Goal: Task Accomplishment & Management: Complete application form

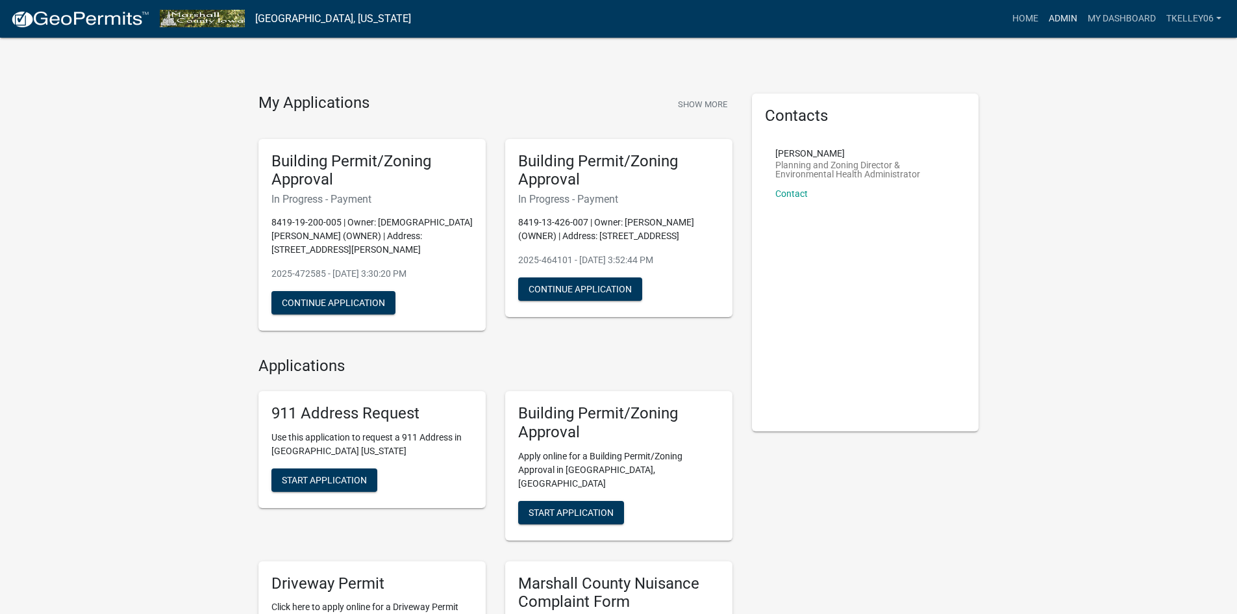
click at [1053, 14] on link "Admin" at bounding box center [1063, 18] width 39 height 25
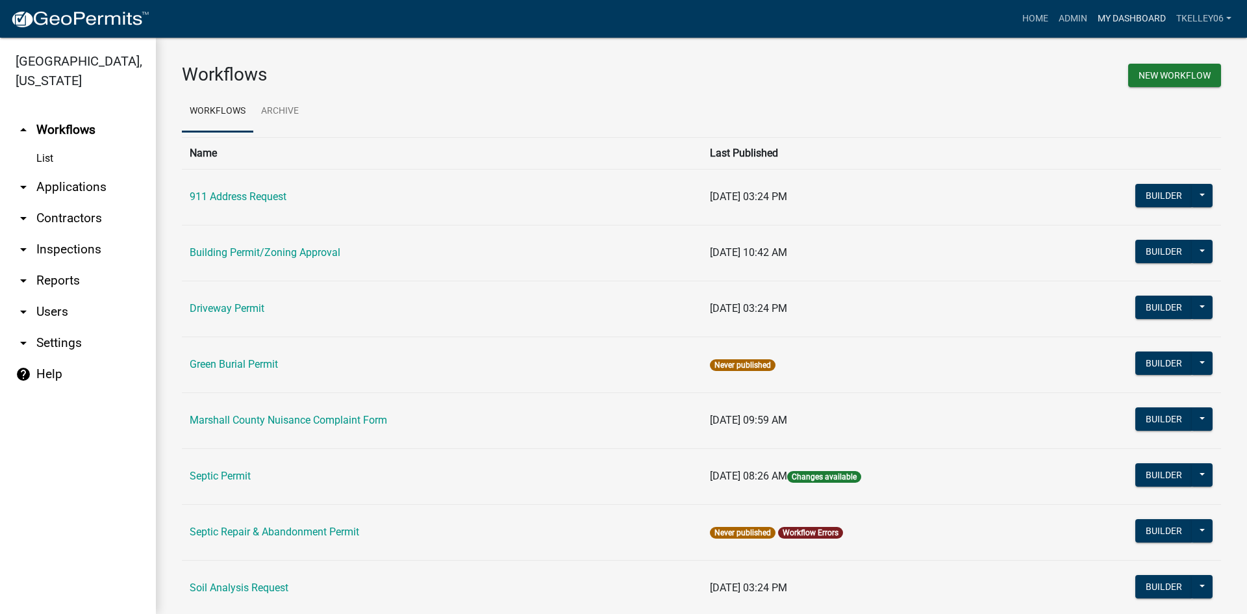
click at [1137, 20] on link "My Dashboard" at bounding box center [1131, 18] width 79 height 25
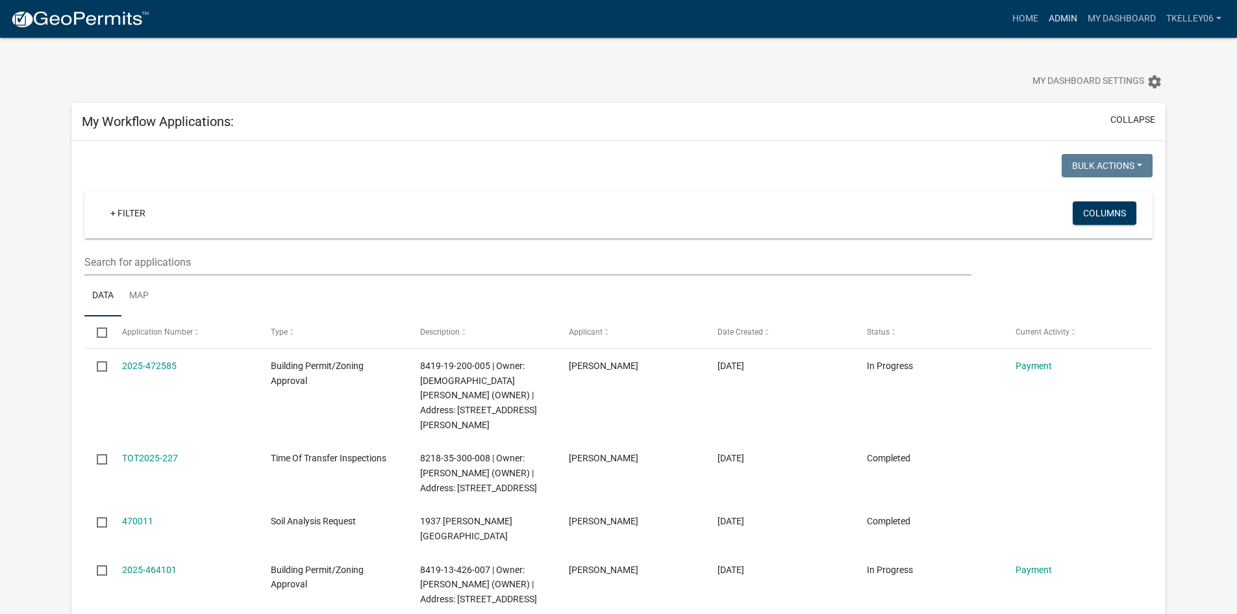
click at [1066, 19] on link "Admin" at bounding box center [1063, 18] width 39 height 25
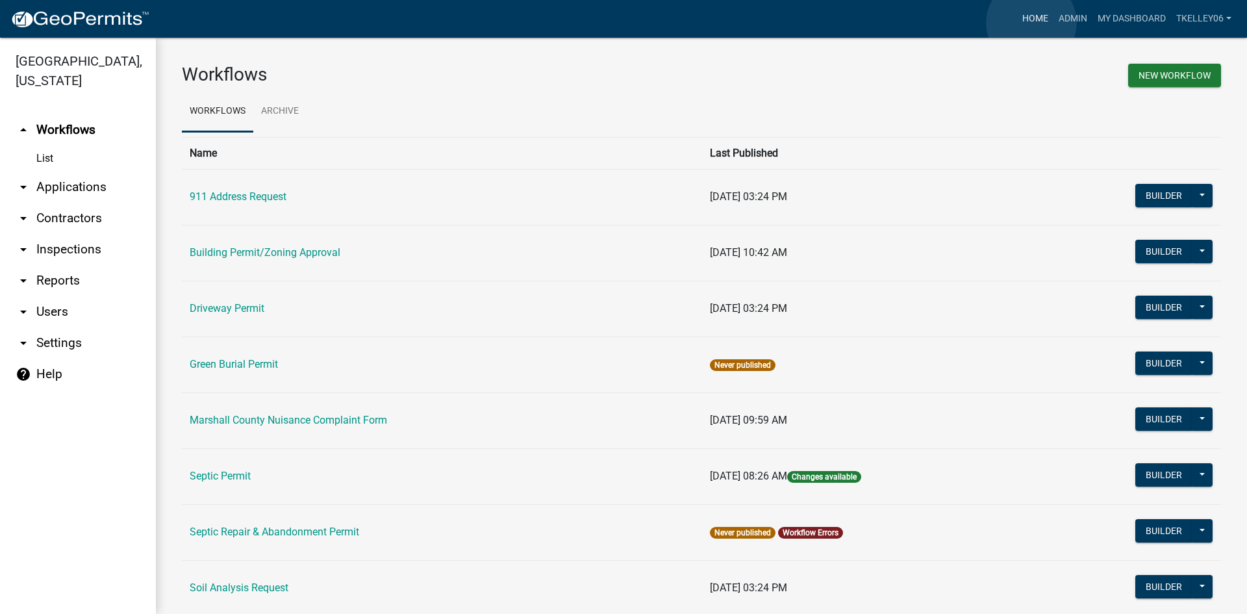
click at [1031, 23] on link "Home" at bounding box center [1035, 18] width 36 height 25
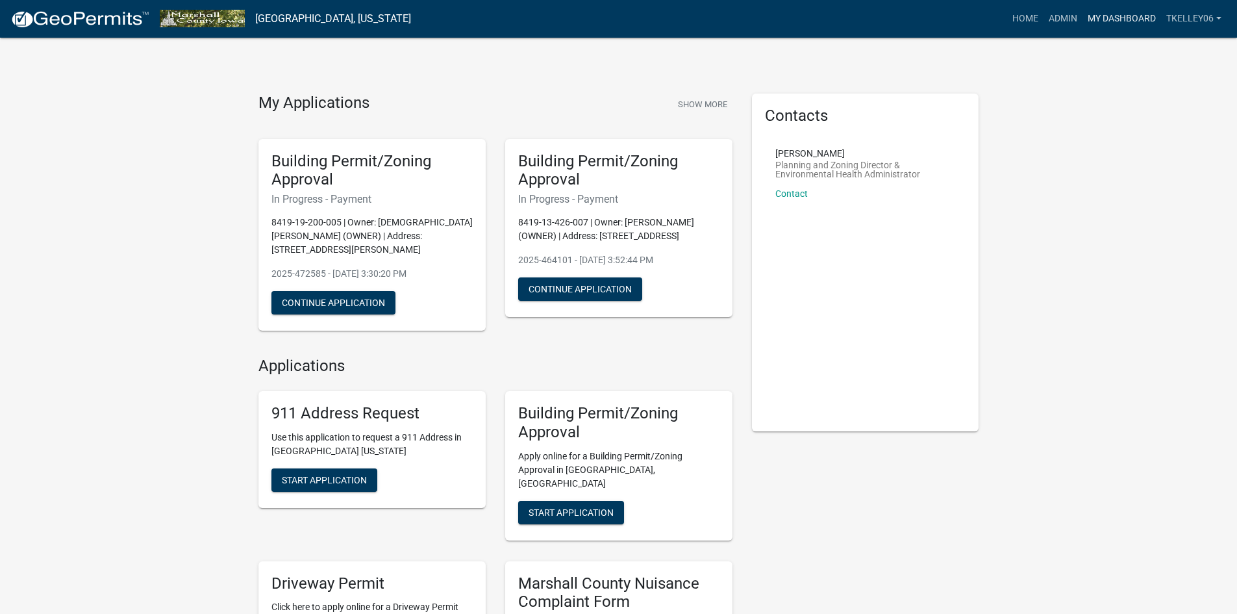
click at [1129, 16] on link "My Dashboard" at bounding box center [1122, 18] width 79 height 25
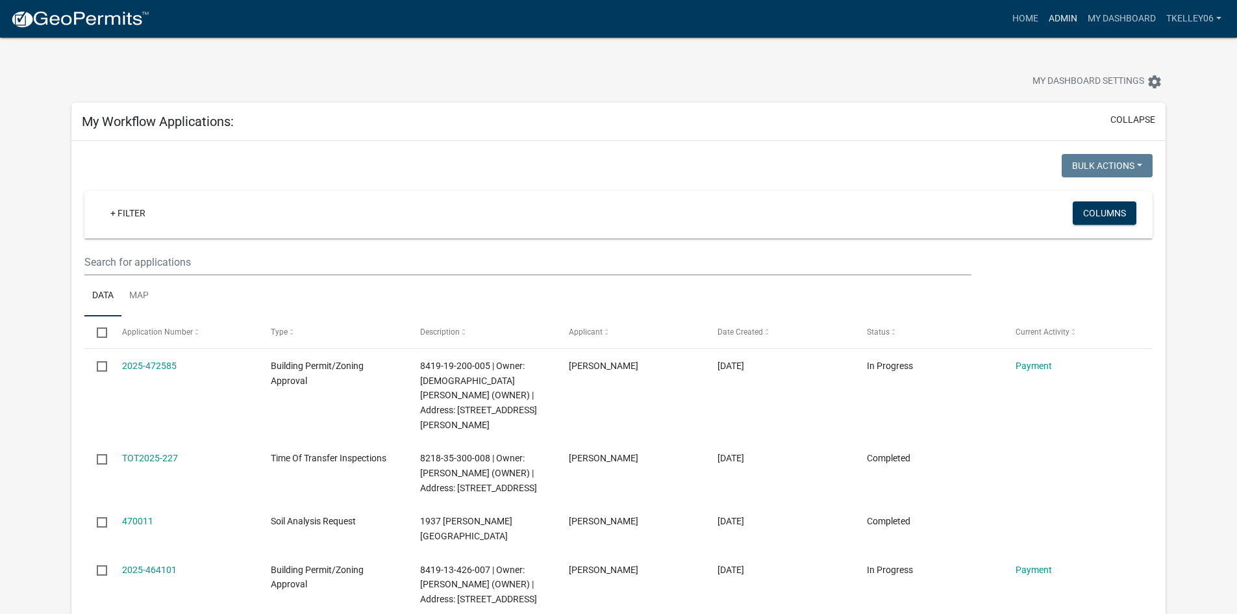
click at [1062, 20] on link "Admin" at bounding box center [1063, 18] width 39 height 25
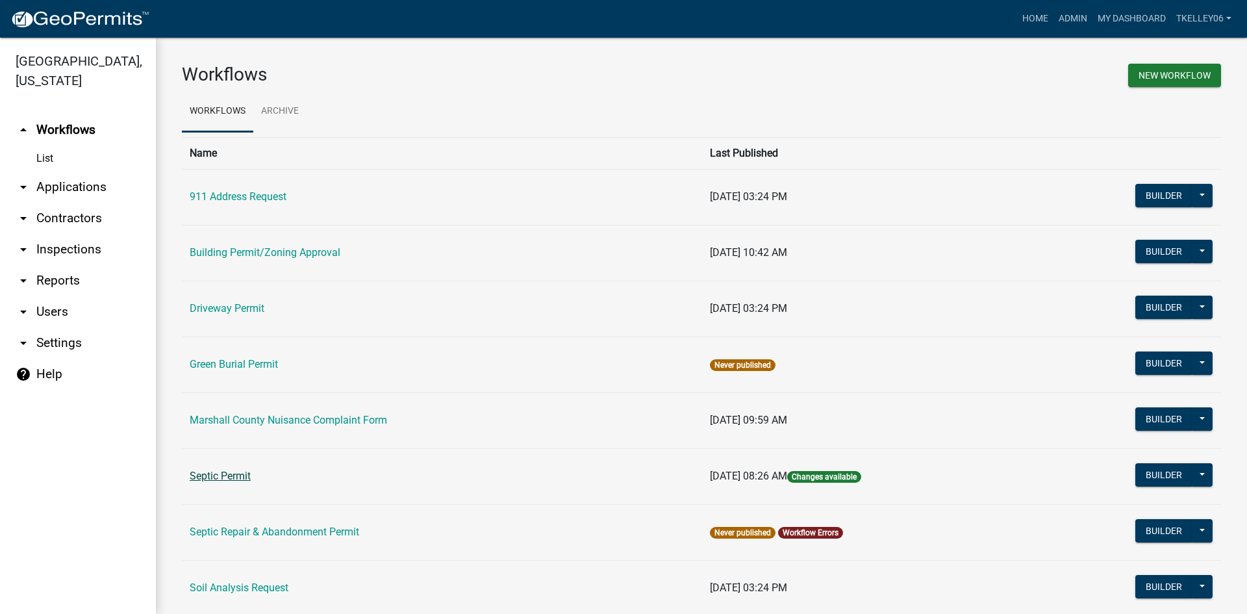
click at [223, 477] on link "Septic Permit" at bounding box center [220, 476] width 61 height 12
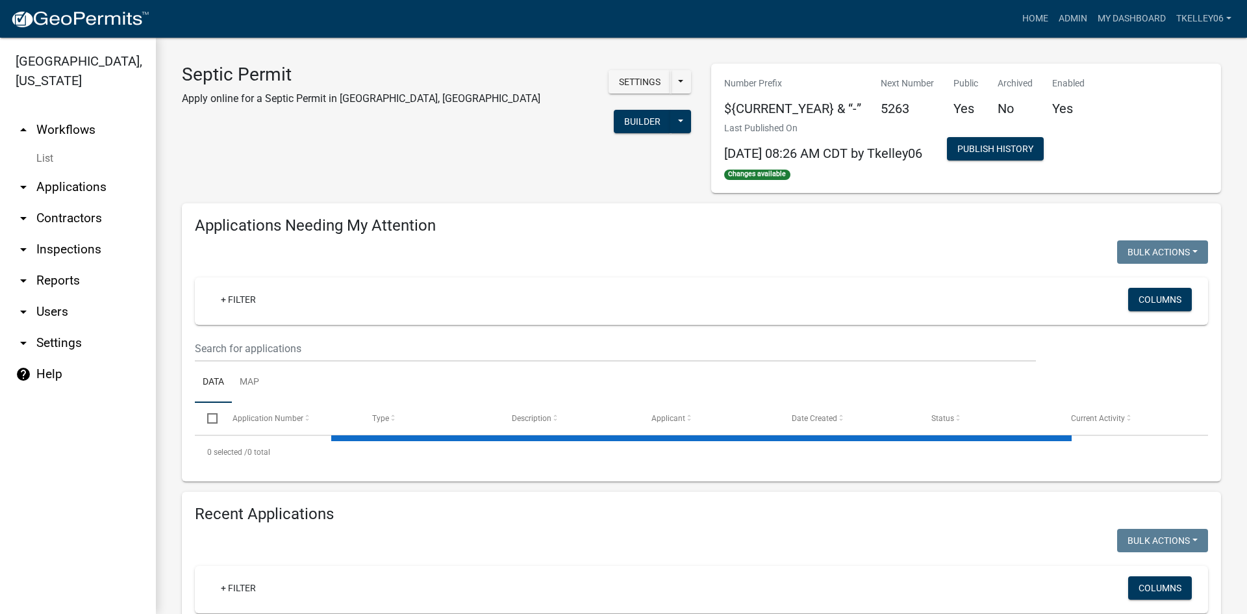
select select "3: 100"
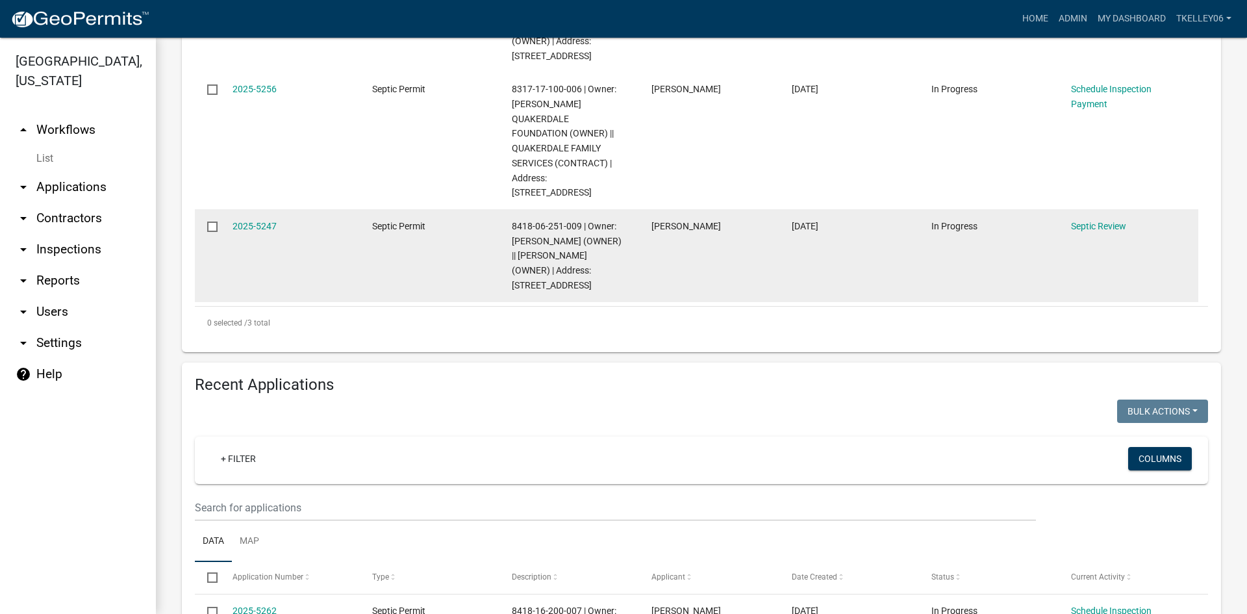
scroll to position [455, 0]
click at [255, 221] on link "2025-5247" at bounding box center [255, 226] width 44 height 10
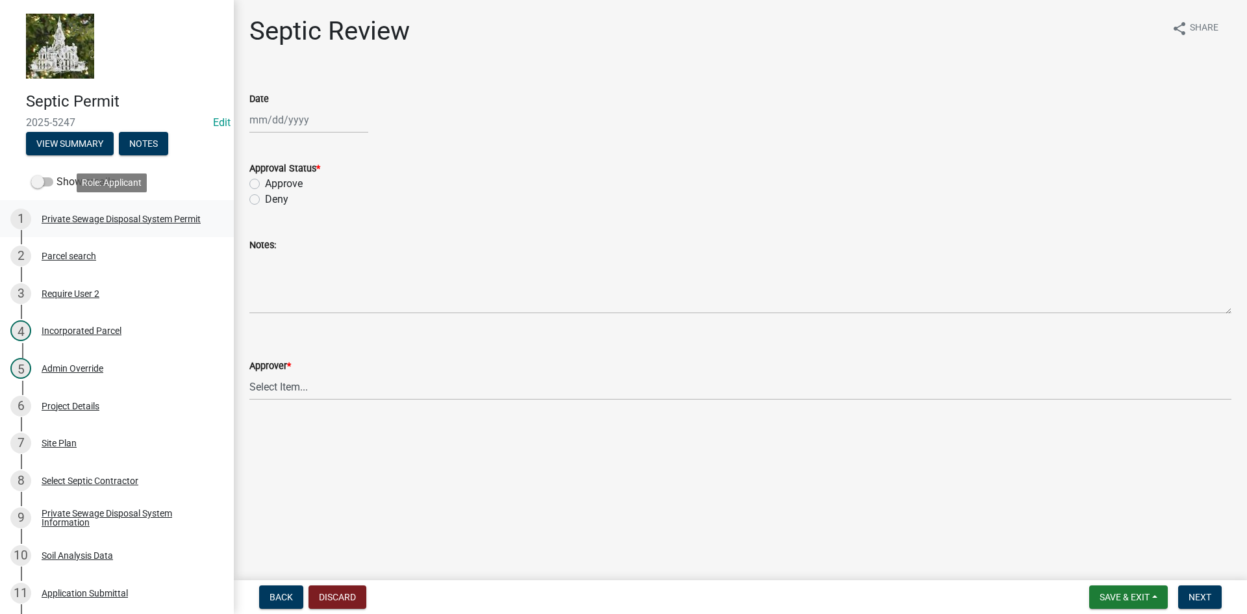
click at [77, 215] on div "Private Sewage Disposal System Permit" at bounding box center [121, 218] width 159 height 9
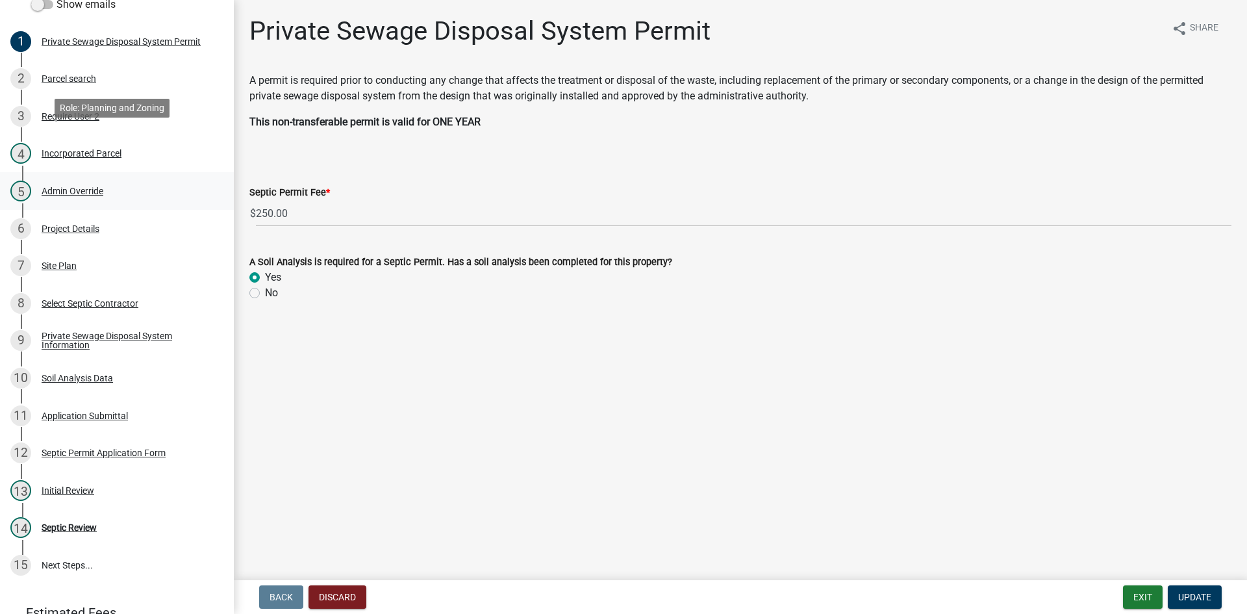
scroll to position [260, 0]
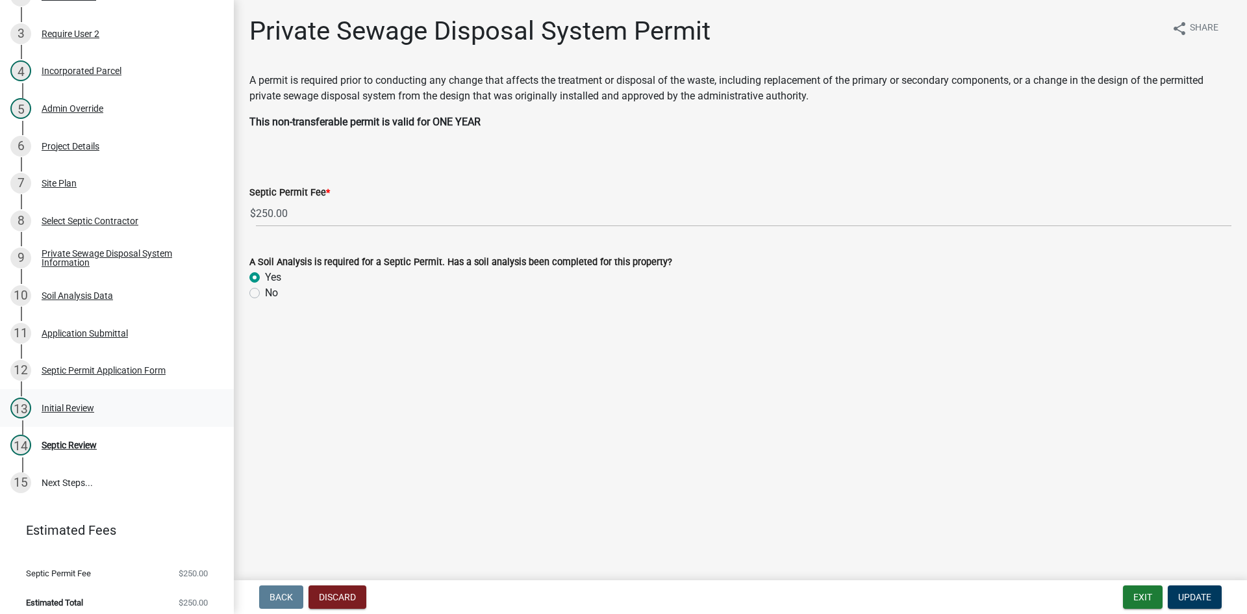
click at [59, 405] on div "Initial Review" at bounding box center [68, 407] width 53 height 9
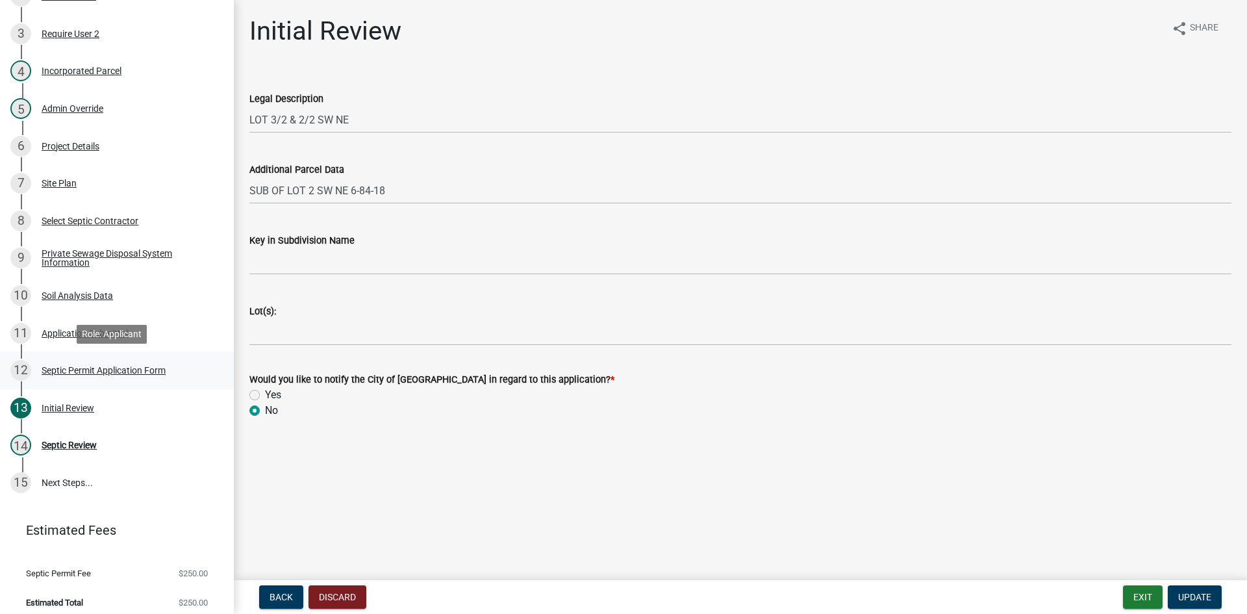
click at [73, 373] on div "Septic Permit Application Form" at bounding box center [104, 370] width 124 height 9
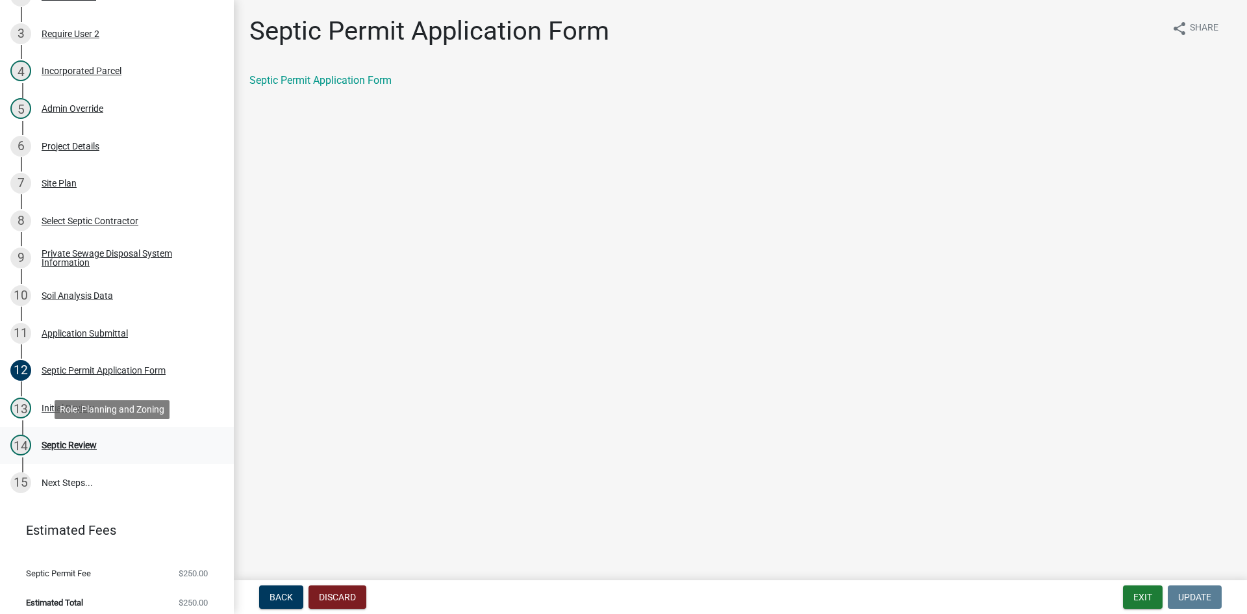
click at [47, 452] on div "14 Septic Review" at bounding box center [111, 444] width 203 height 21
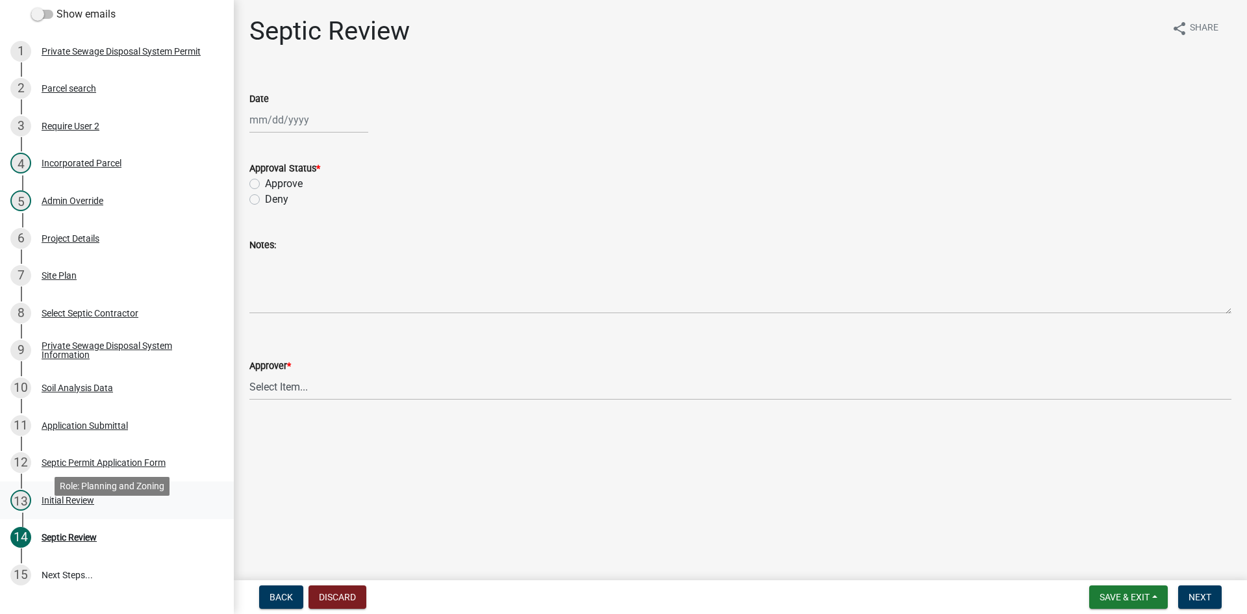
scroll to position [138, 0]
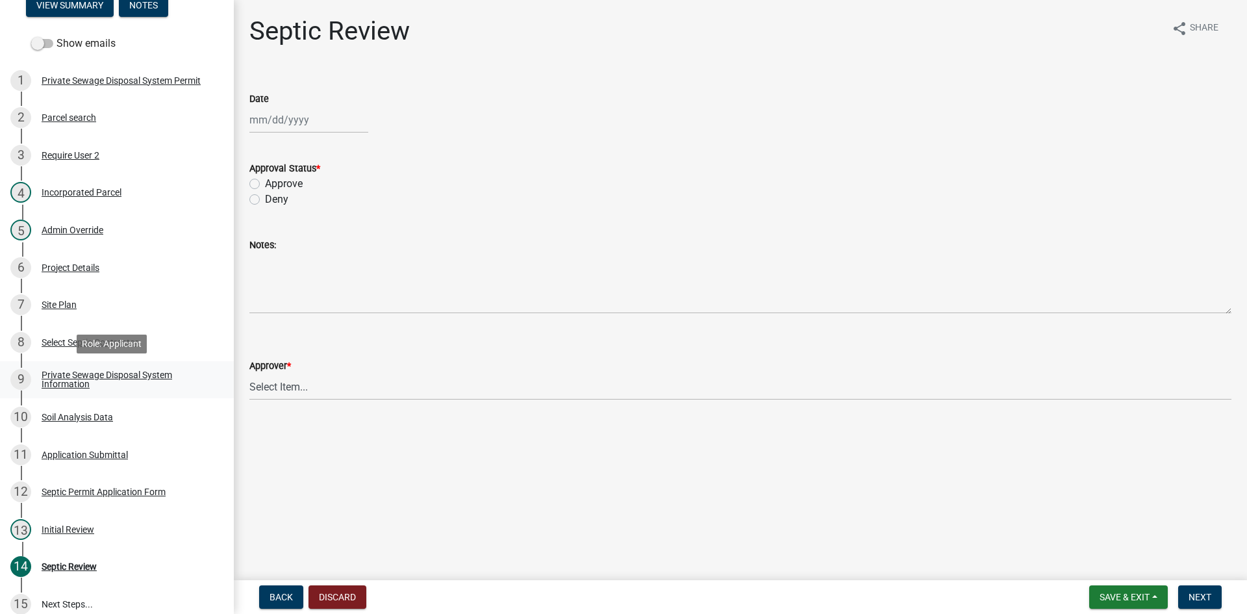
click at [74, 377] on div "Private Sewage Disposal System Information" at bounding box center [127, 379] width 171 height 18
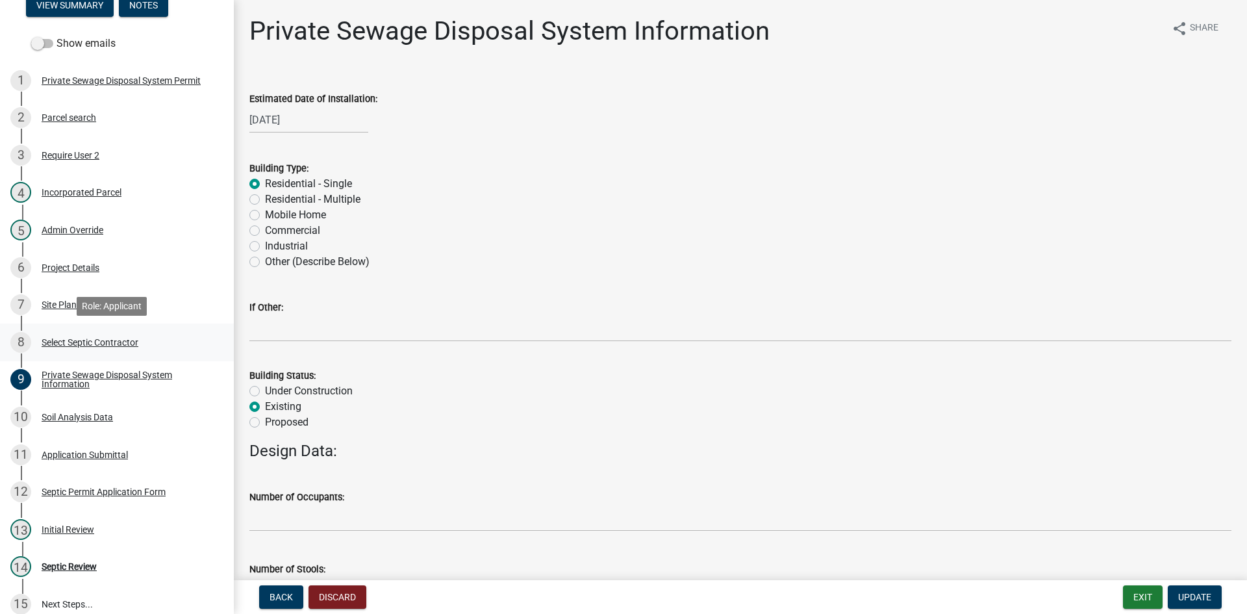
click at [64, 340] on div "Select Septic Contractor" at bounding box center [90, 342] width 97 height 9
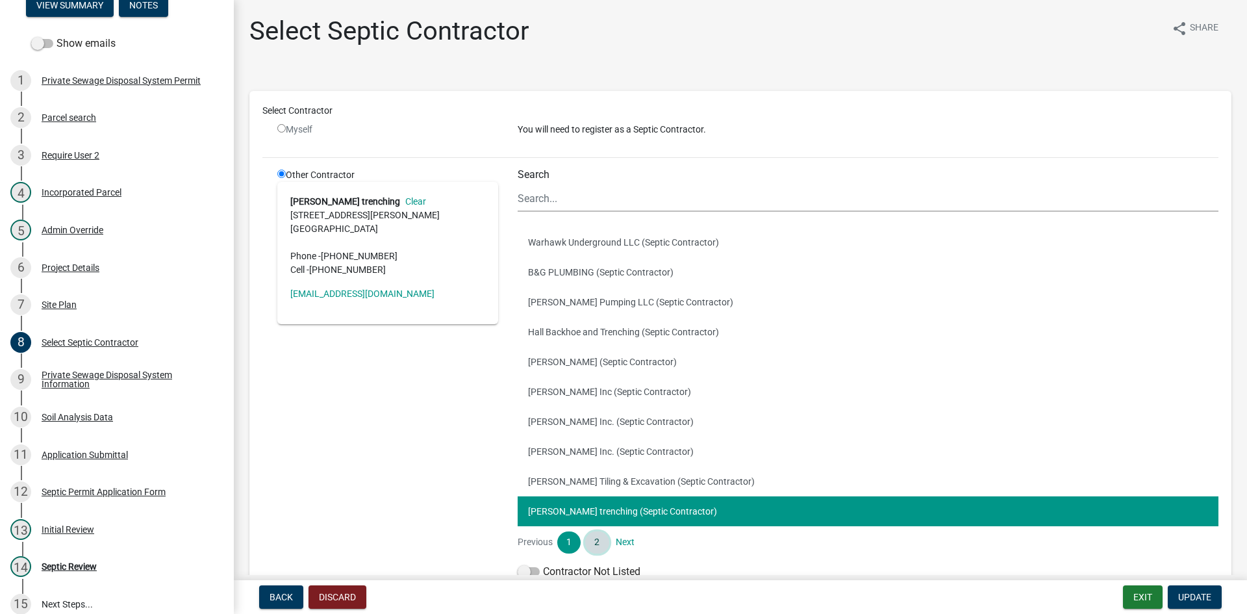
click at [592, 542] on link "2" at bounding box center [596, 542] width 23 height 22
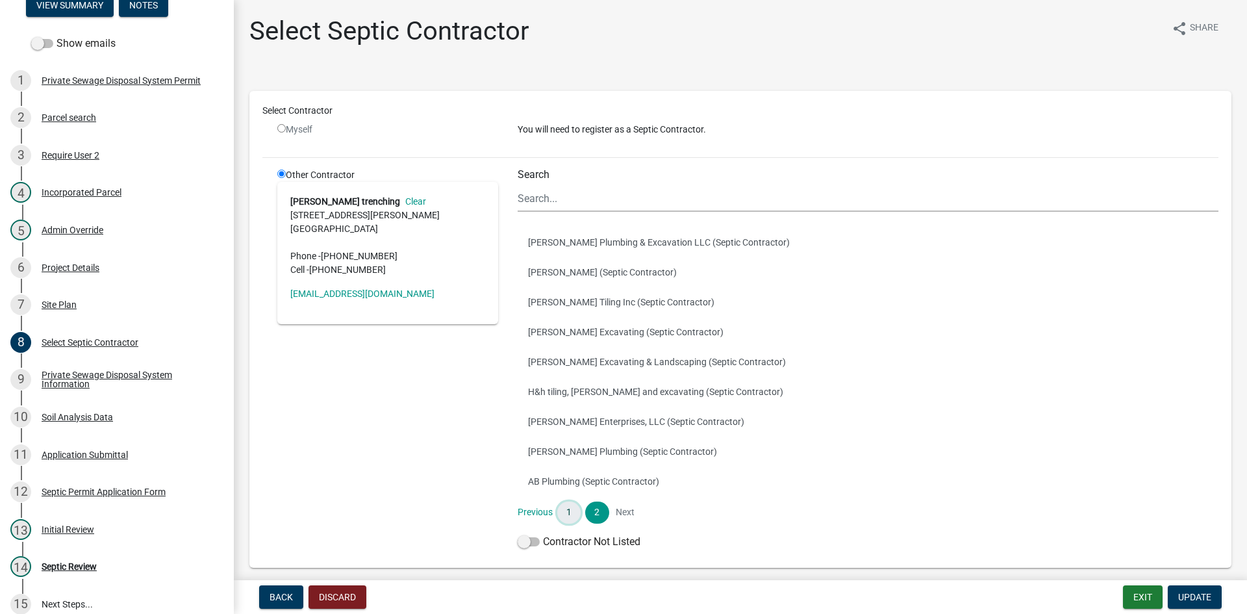
click at [564, 513] on link "1" at bounding box center [568, 512] width 23 height 22
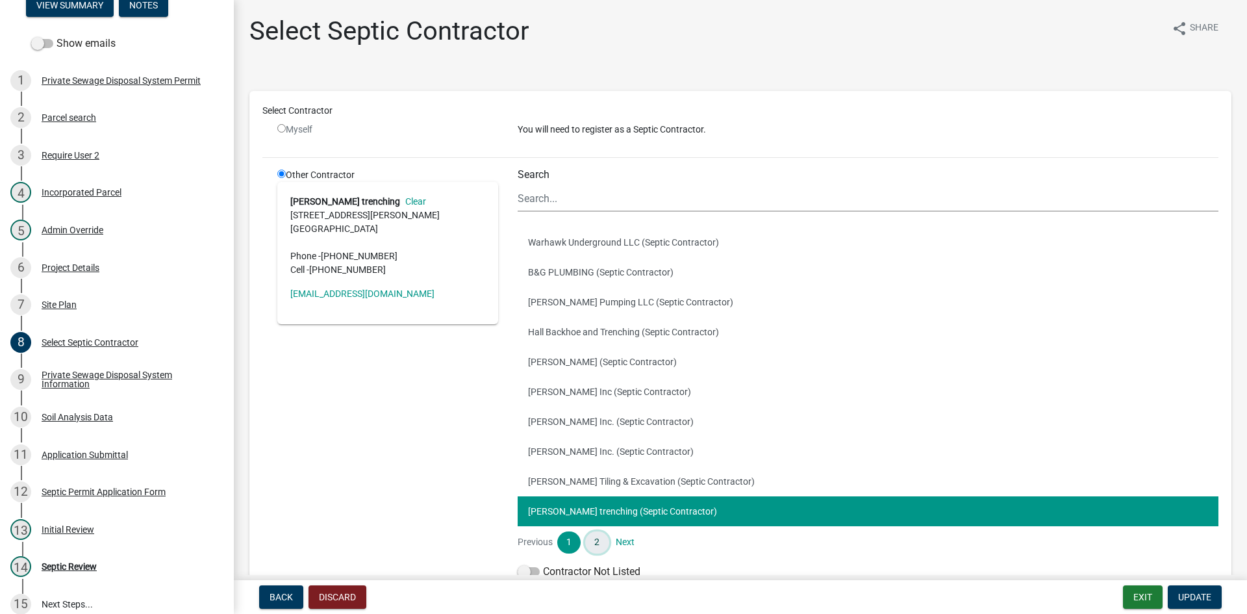
click at [601, 546] on link "2" at bounding box center [596, 542] width 23 height 22
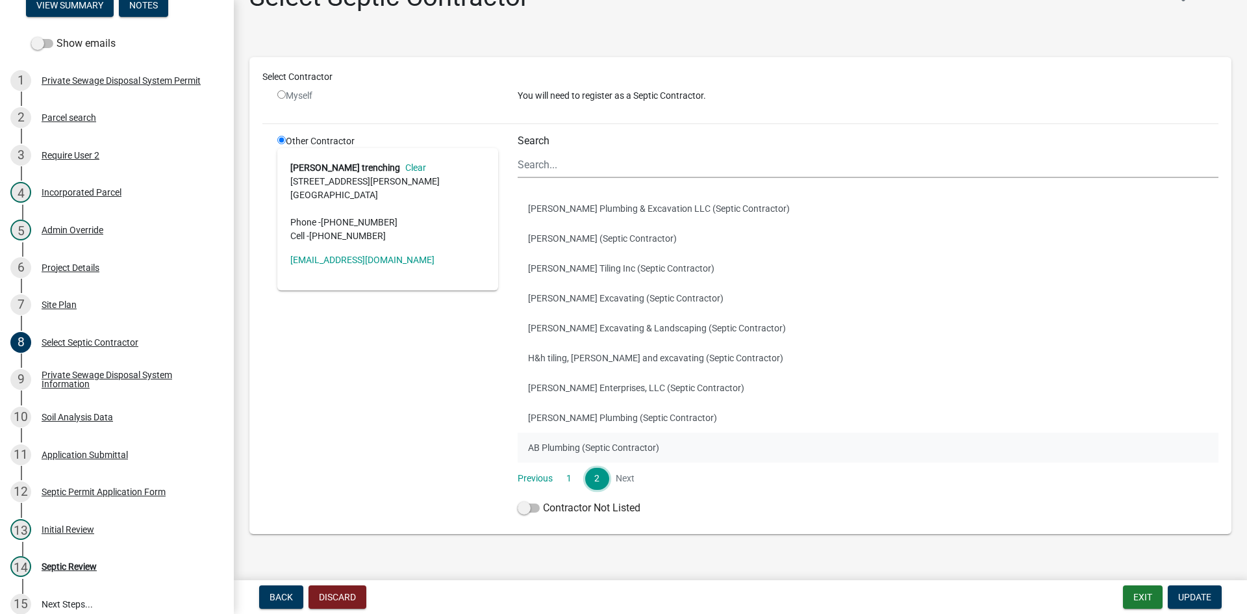
scroll to position [54, 0]
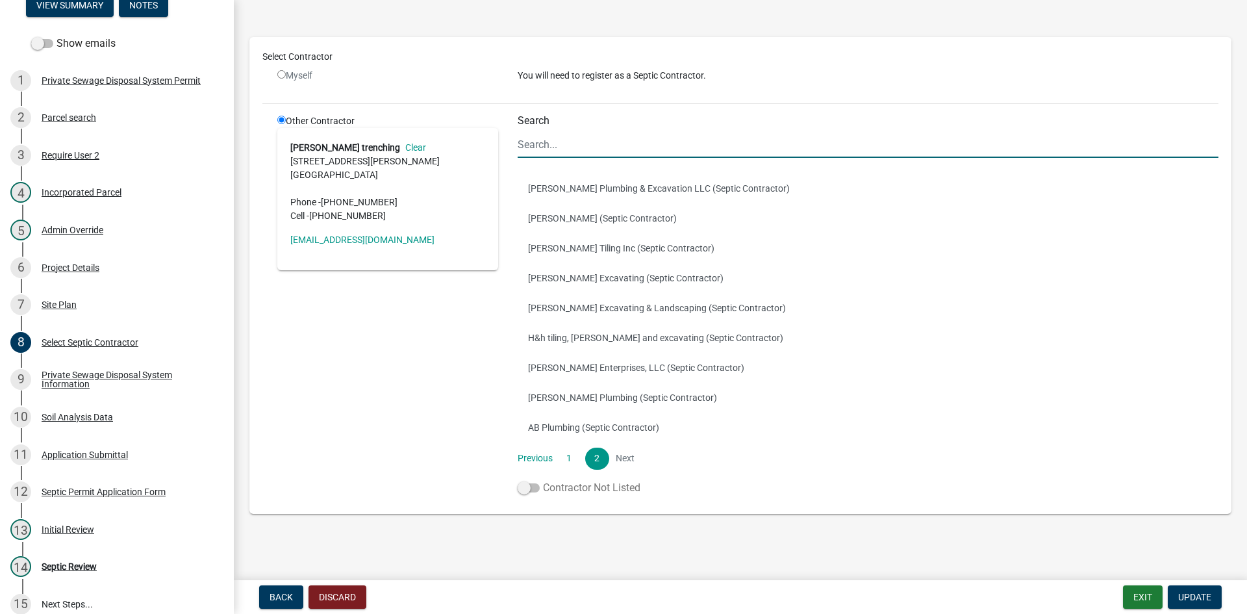
click at [518, 489] on span at bounding box center [529, 487] width 22 height 9
click at [543, 480] on input "Contractor Not Listed" at bounding box center [543, 480] width 0 height 0
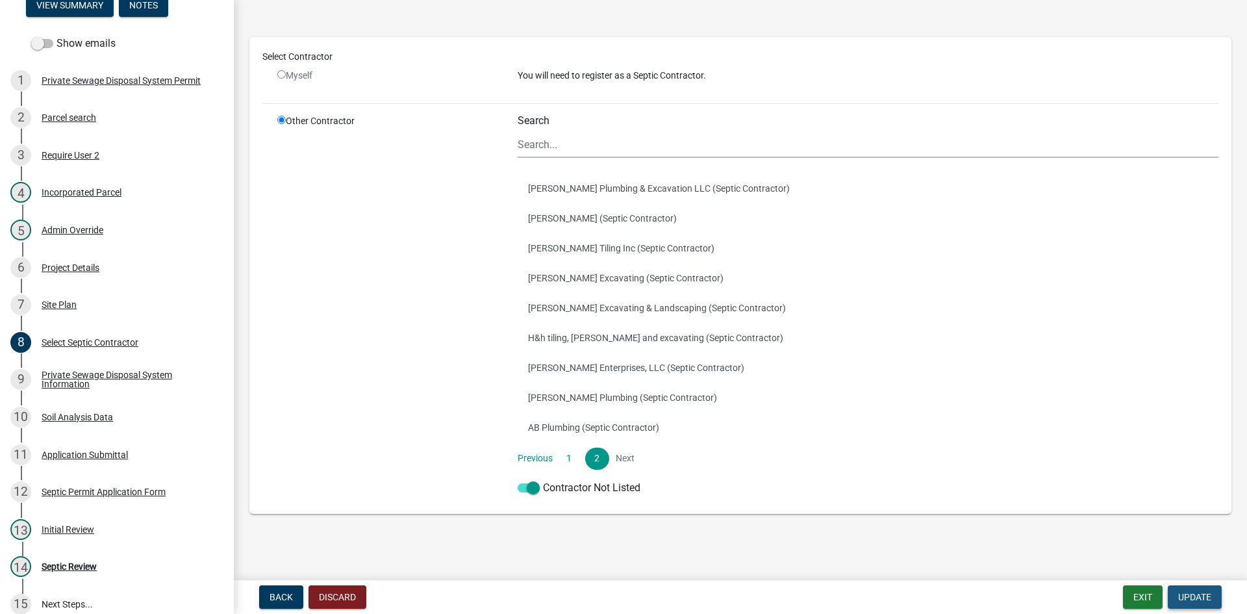
click at [1188, 594] on span "Update" at bounding box center [1194, 597] width 33 height 10
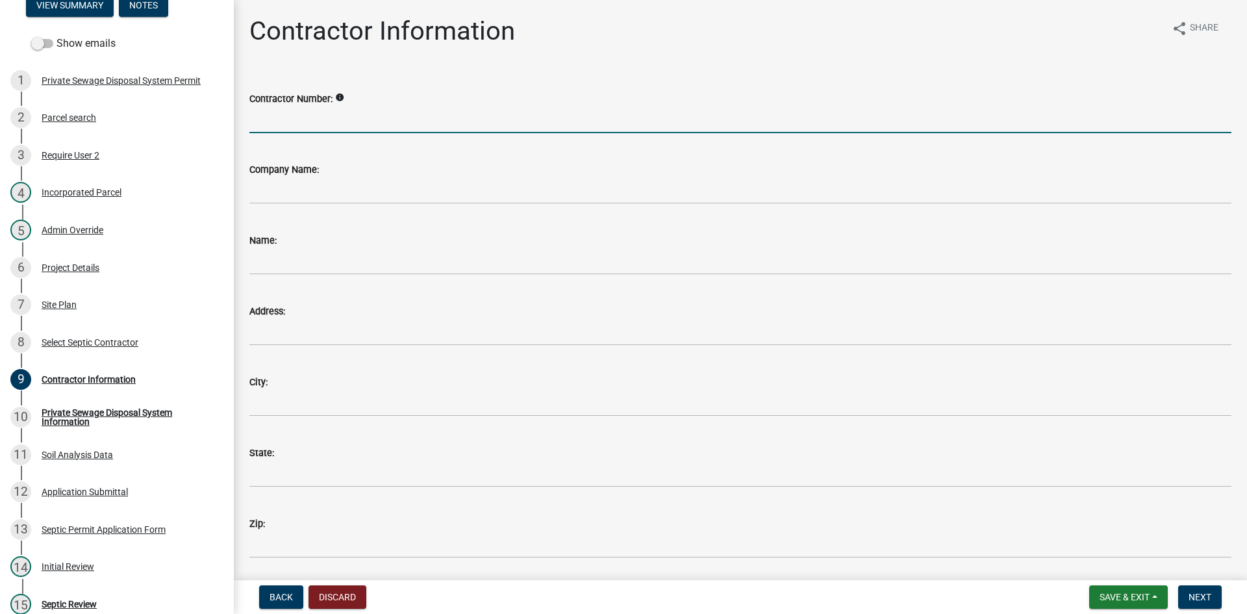
click at [299, 121] on input "Contractor Number:" at bounding box center [740, 120] width 982 height 27
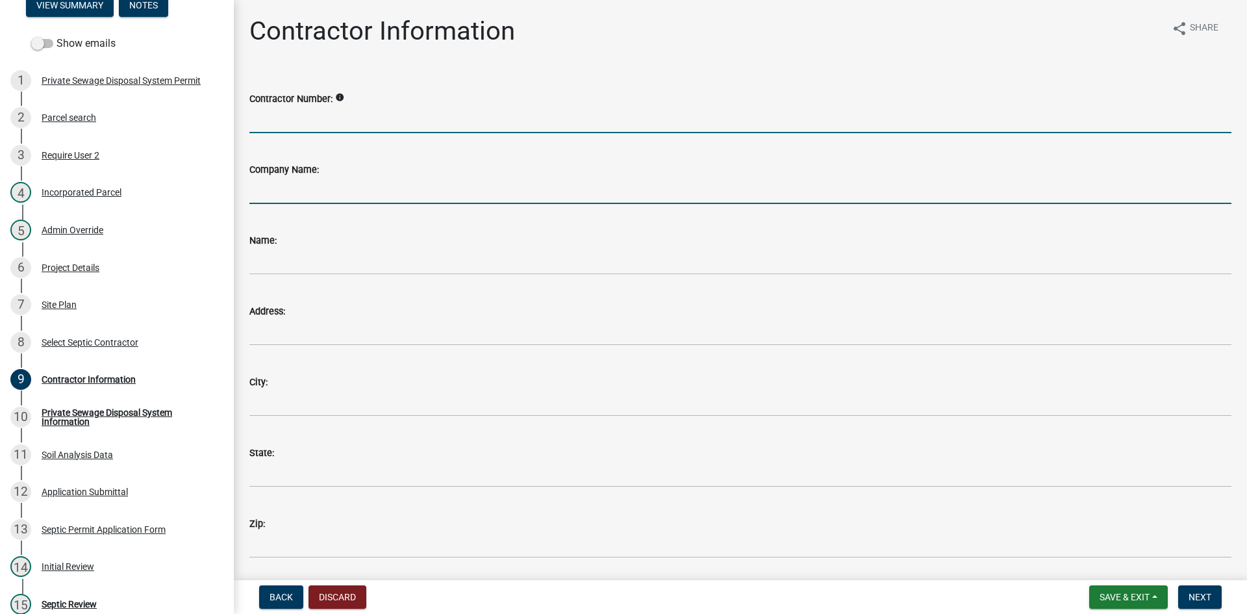
click at [296, 190] on input "Company Name:" at bounding box center [740, 190] width 982 height 27
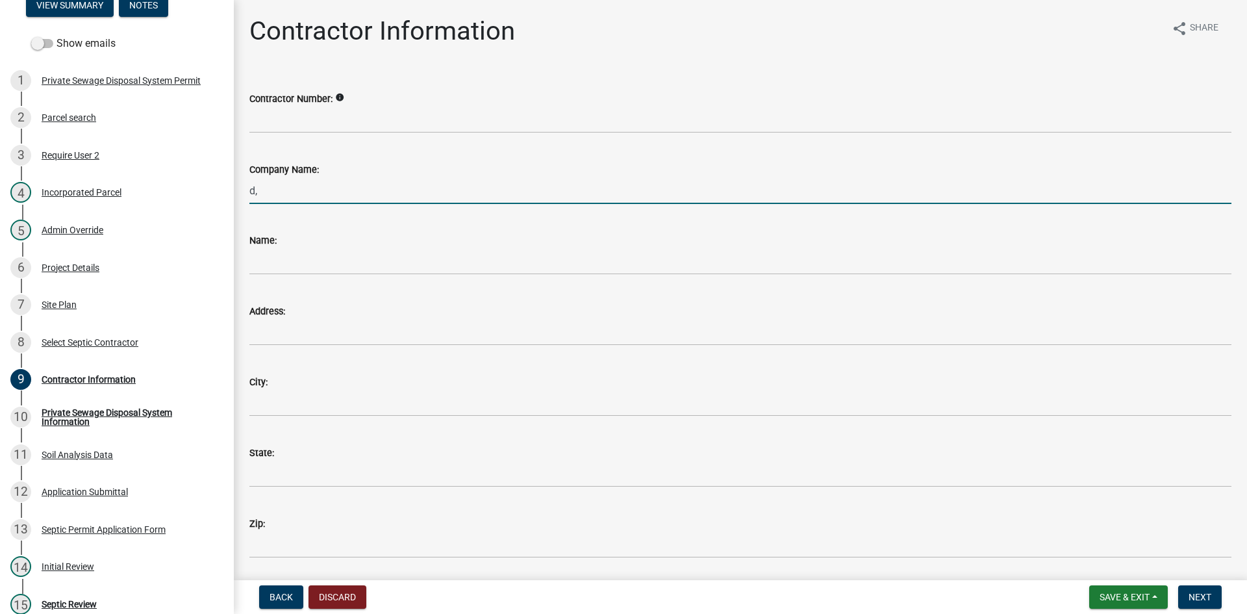
type input "d"
type input "Bjelland Excavating"
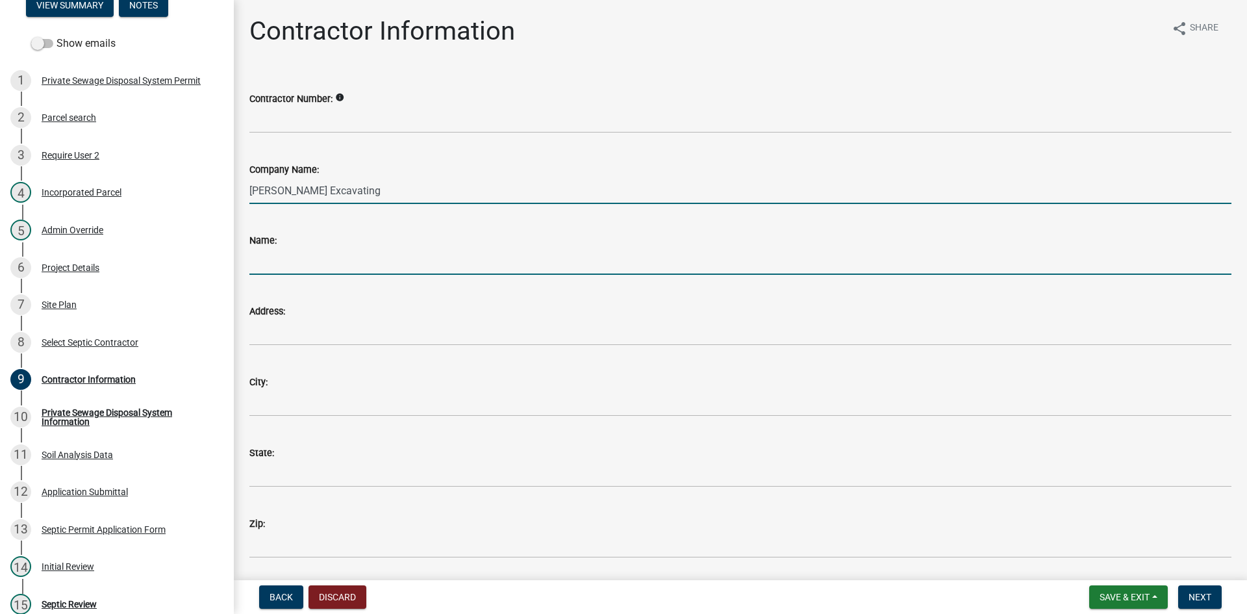
click at [287, 270] on input "Name:" at bounding box center [740, 261] width 982 height 27
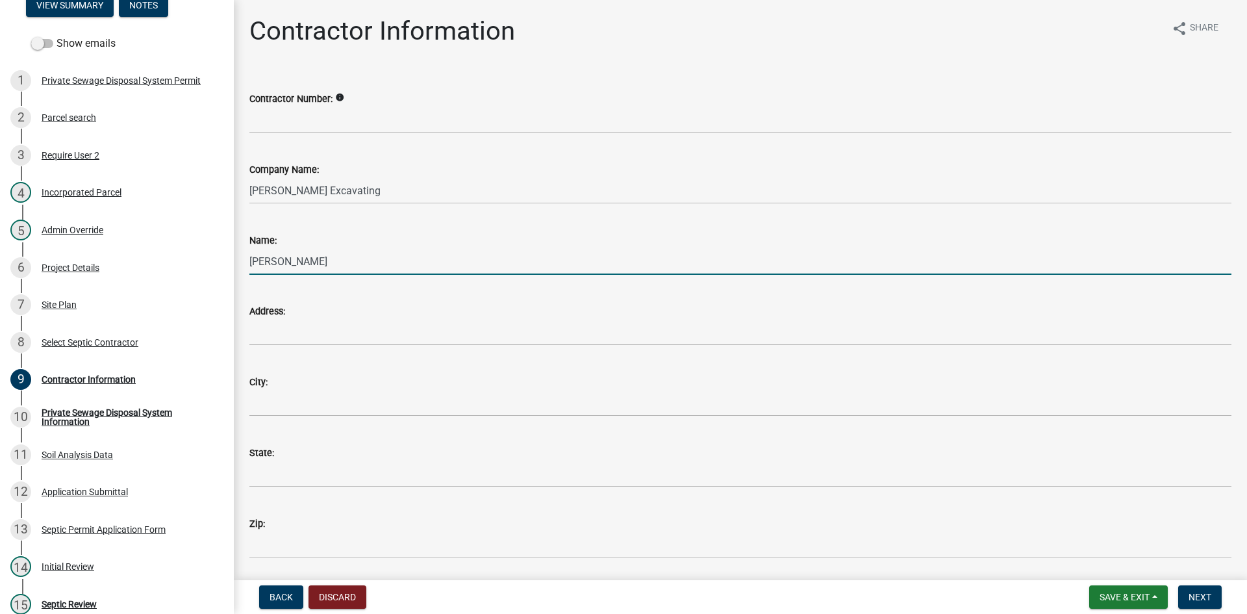
type input "Tyrel Bjelland"
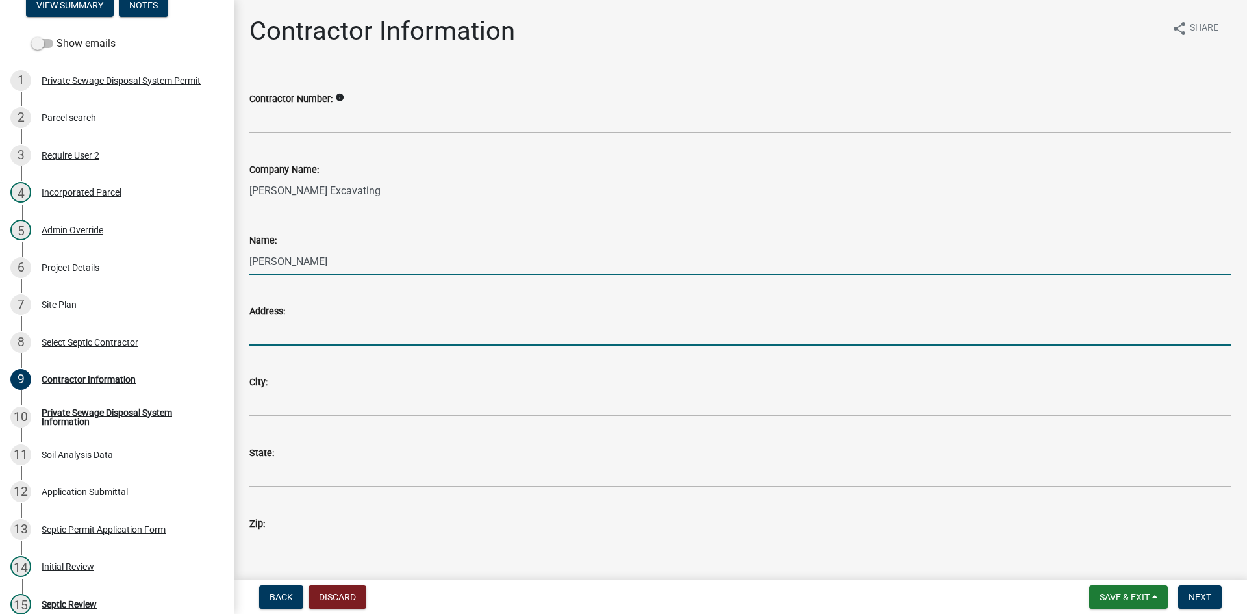
click at [294, 331] on input "Address:" at bounding box center [740, 332] width 982 height 27
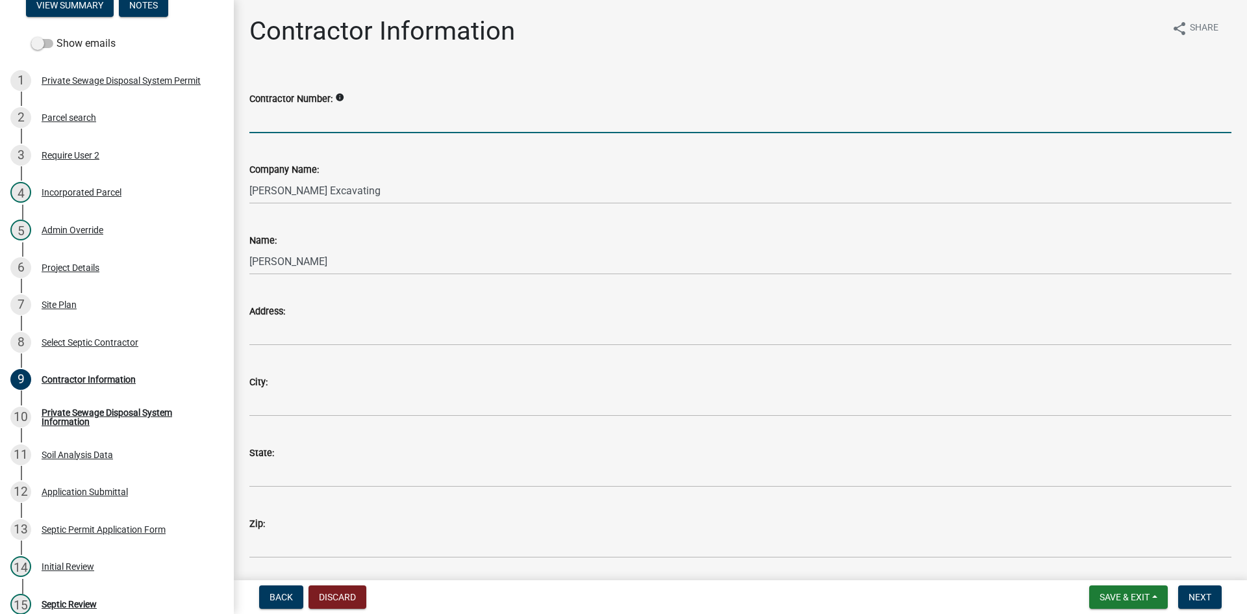
click at [351, 121] on input "Contractor Number:" at bounding box center [740, 120] width 982 height 27
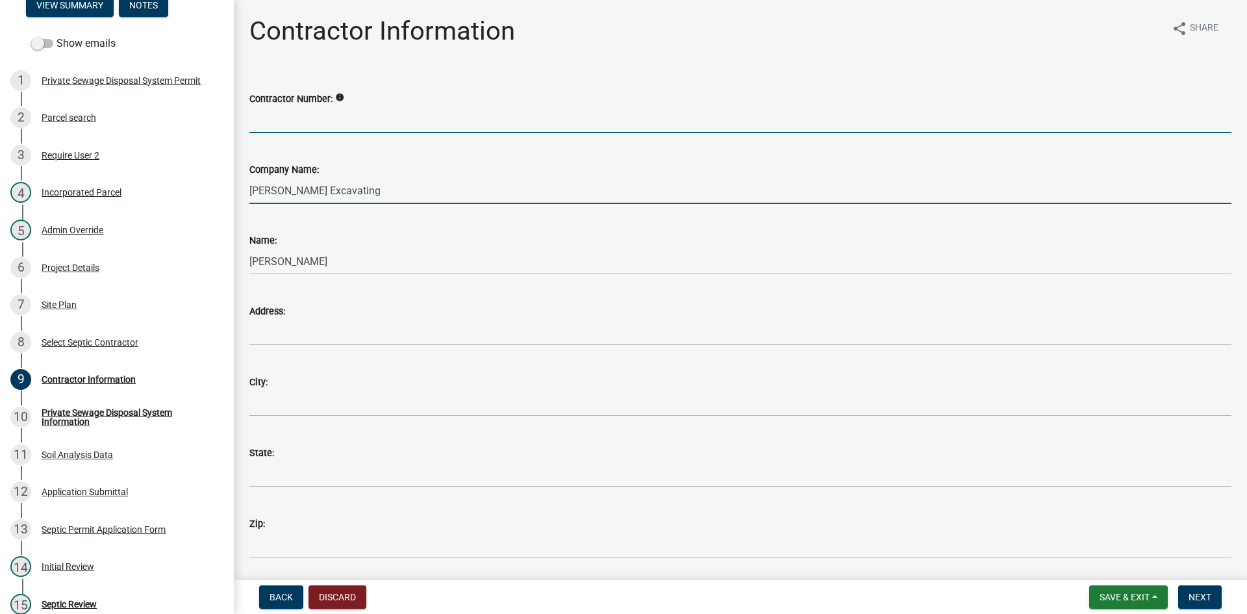
click at [296, 192] on input "Bjelland Excavating" at bounding box center [740, 190] width 982 height 27
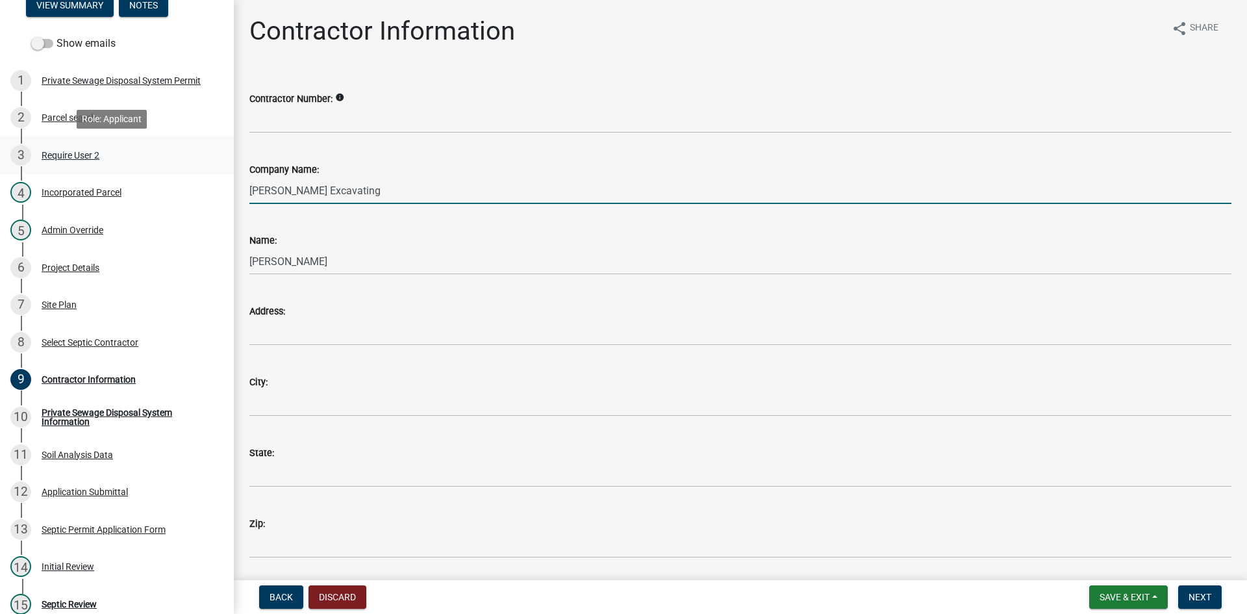
drag, startPoint x: 357, startPoint y: 194, endPoint x: 136, endPoint y: 147, distance: 225.7
click at [181, 168] on div "Septic Permit 2025-5247 Edit View Summary Notes Show emails 1 Private Sewage Di…" at bounding box center [623, 307] width 1247 height 614
type input "KB Excavating LLC"
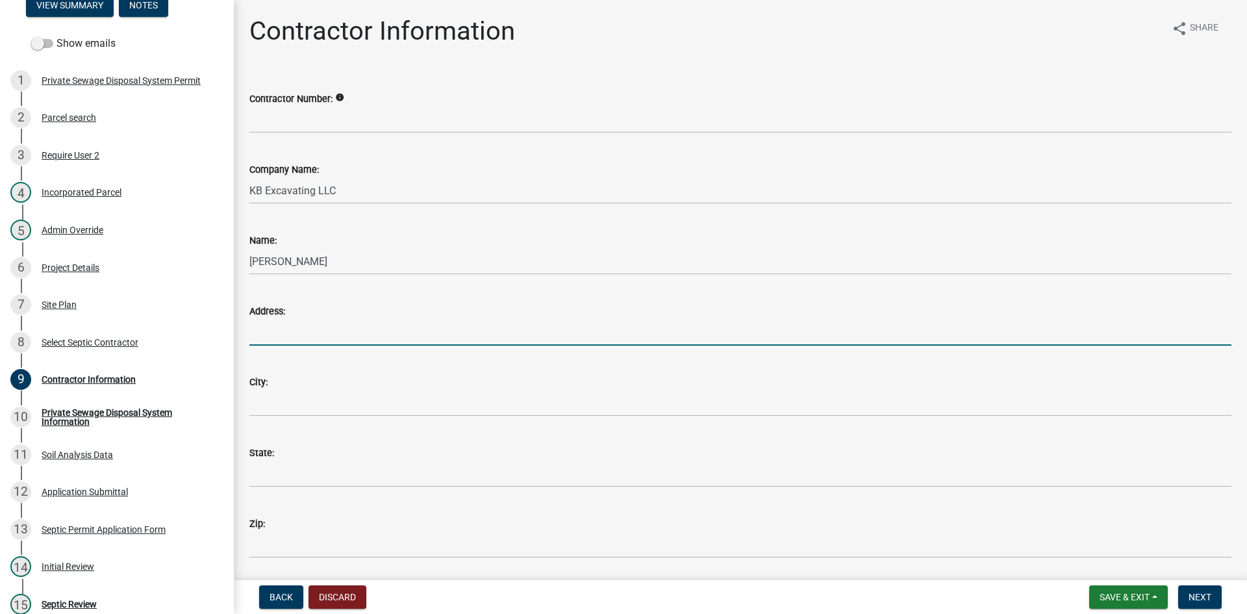
click at [324, 329] on input "Address:" at bounding box center [740, 332] width 982 height 27
type input "3"
type input "306 Pembleton Drive"
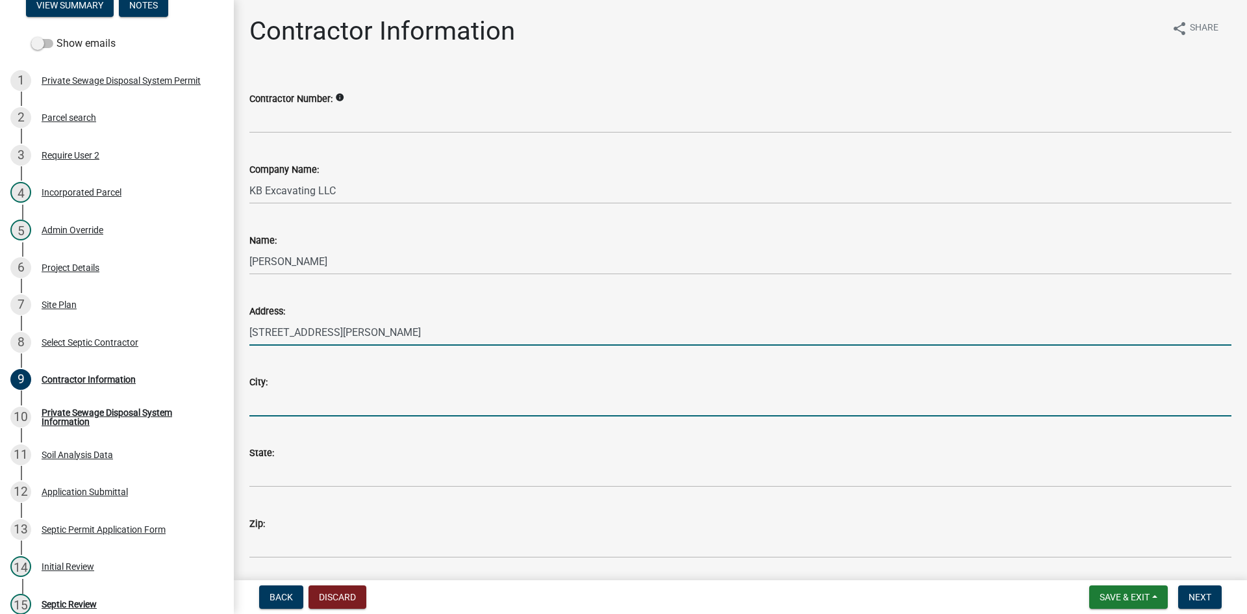
click at [319, 403] on input "City:" at bounding box center [740, 403] width 982 height 27
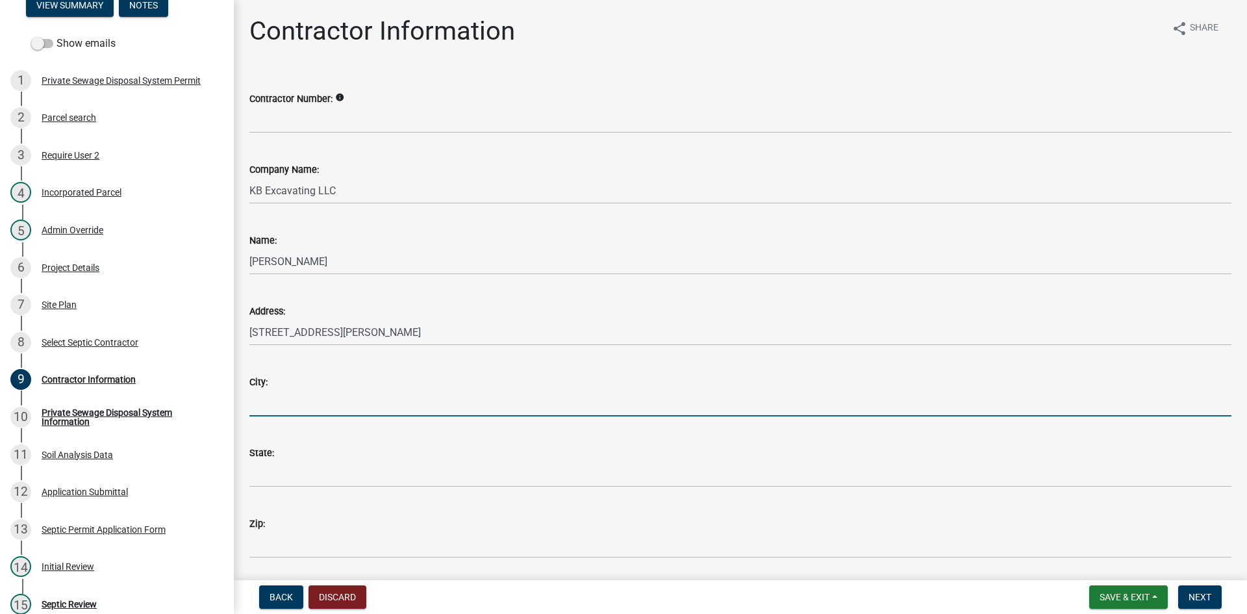
type input "m"
type input "Marshalltown"
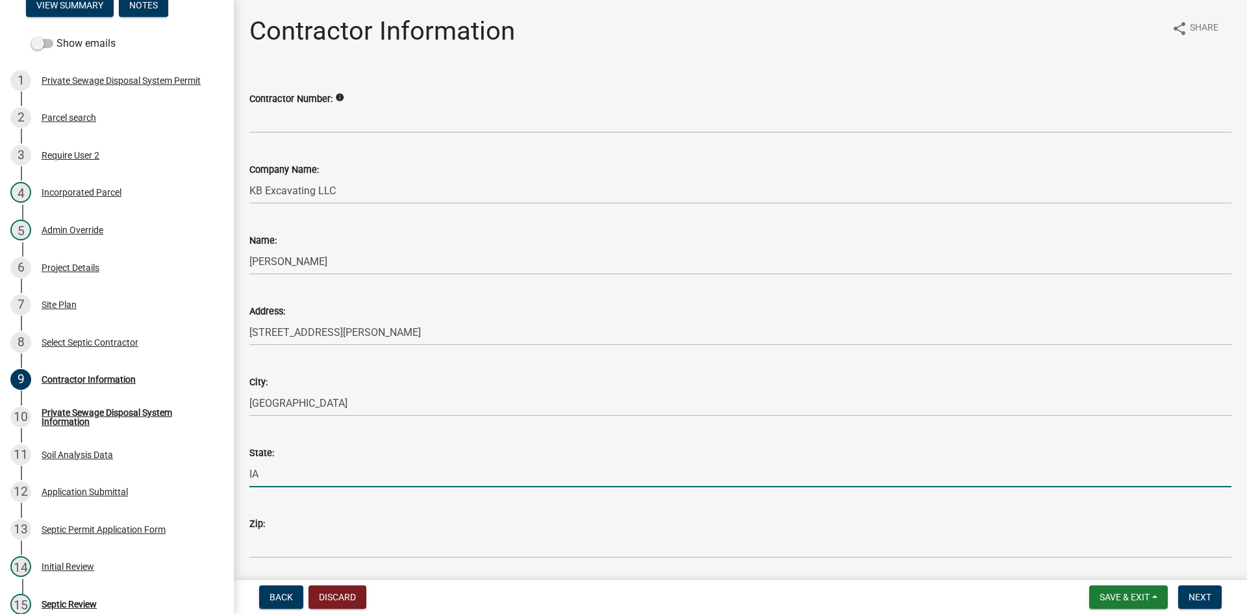
type input "IA"
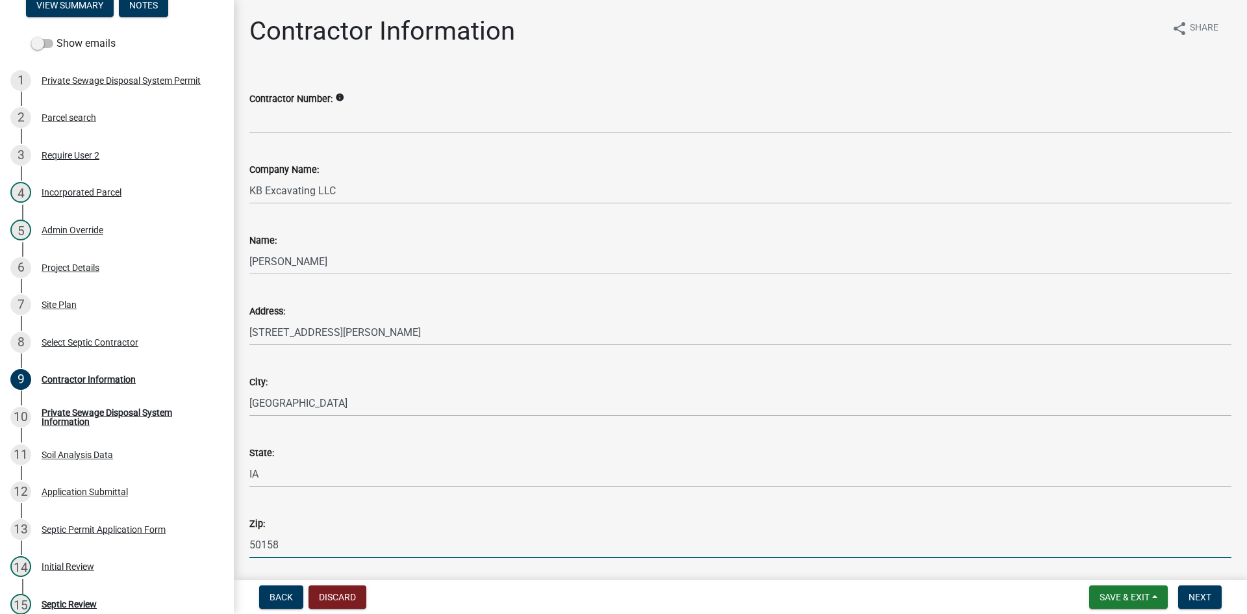
type input "50158"
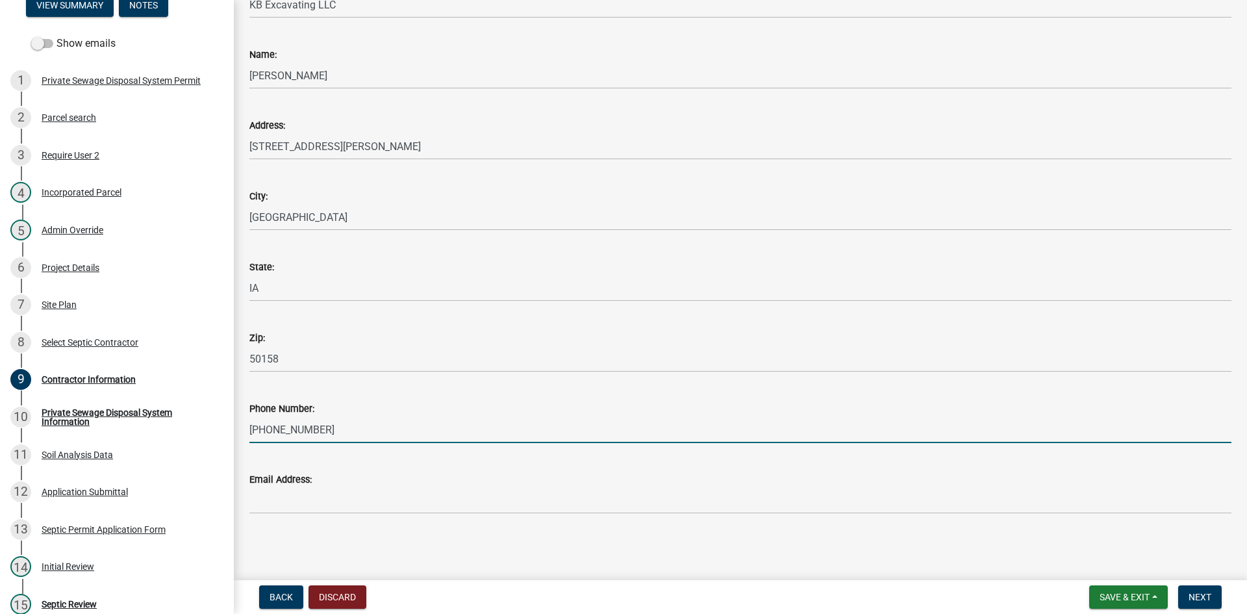
type input "641-691-5552"
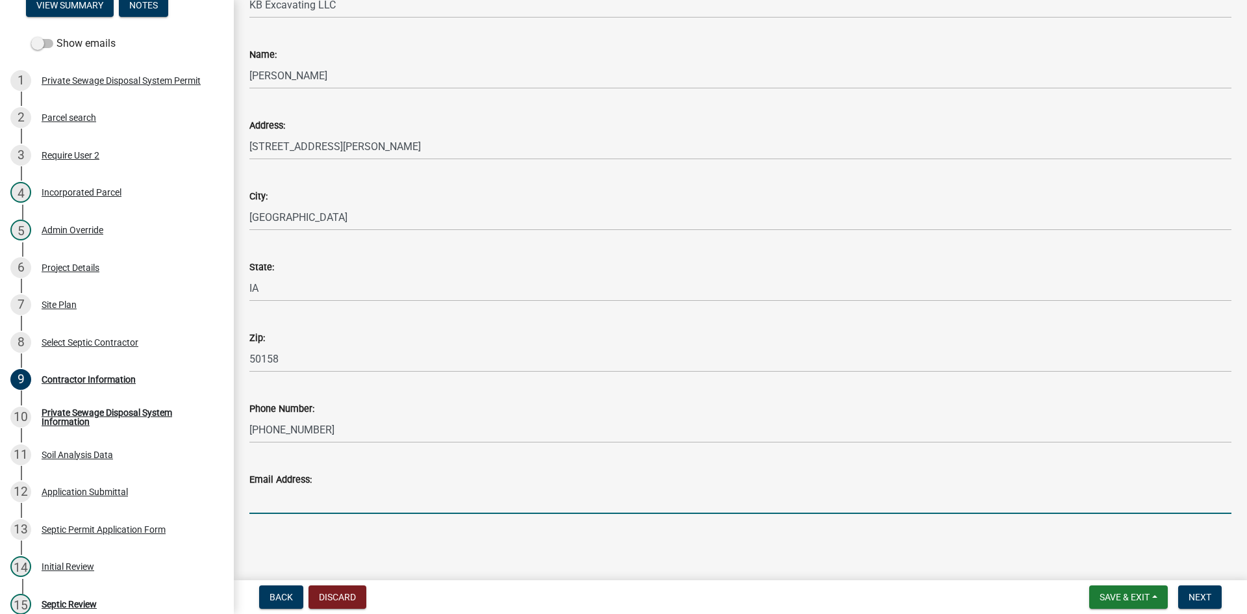
click at [285, 504] on input "Email Address:" at bounding box center [740, 500] width 982 height 27
type input "Tyebjelland@gmail.com"
click at [1195, 592] on span "Next" at bounding box center [1199, 597] width 23 height 10
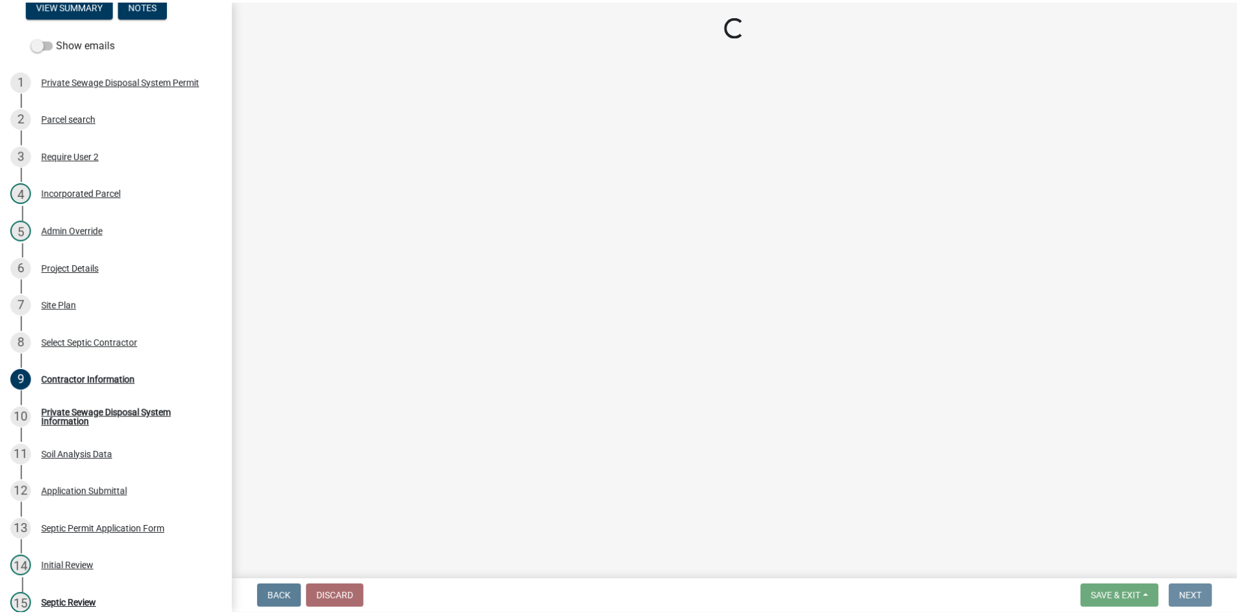
scroll to position [0, 0]
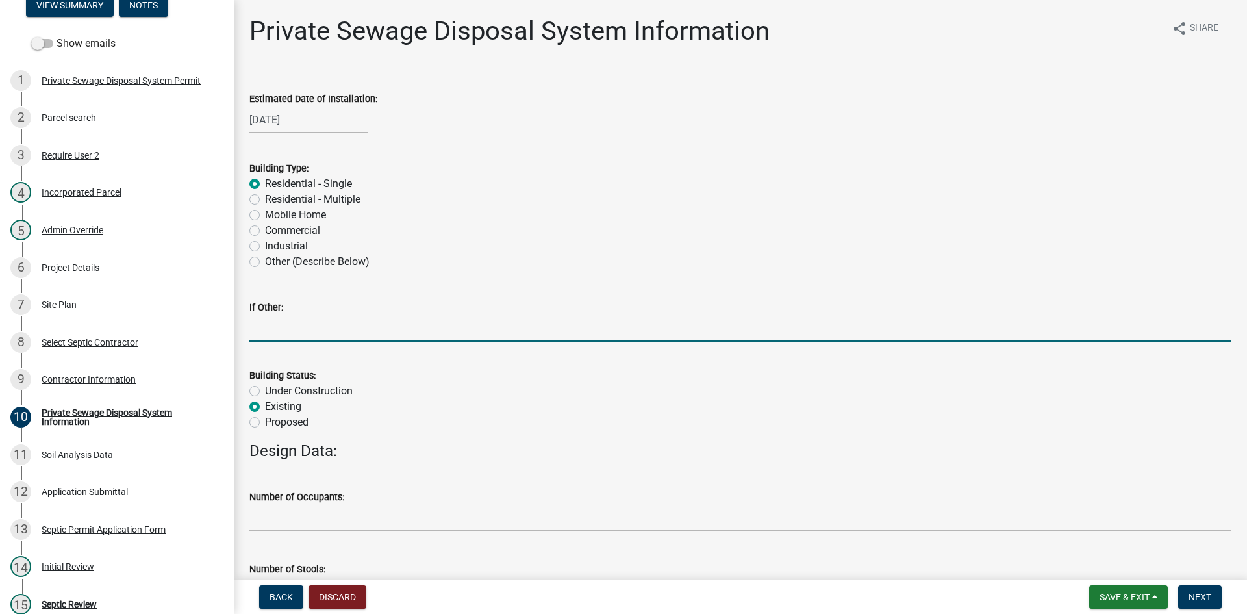
click at [610, 340] on input "If Other:" at bounding box center [740, 328] width 982 height 27
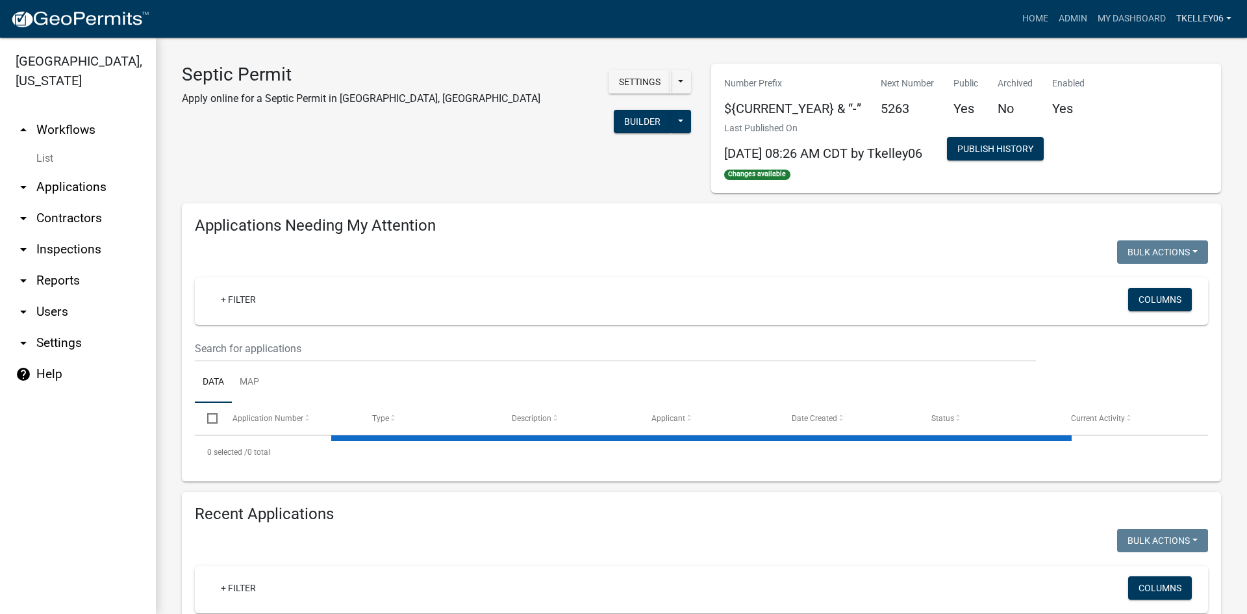
click at [1202, 18] on link "Tkelley06" at bounding box center [1204, 18] width 66 height 25
select select "3: 100"
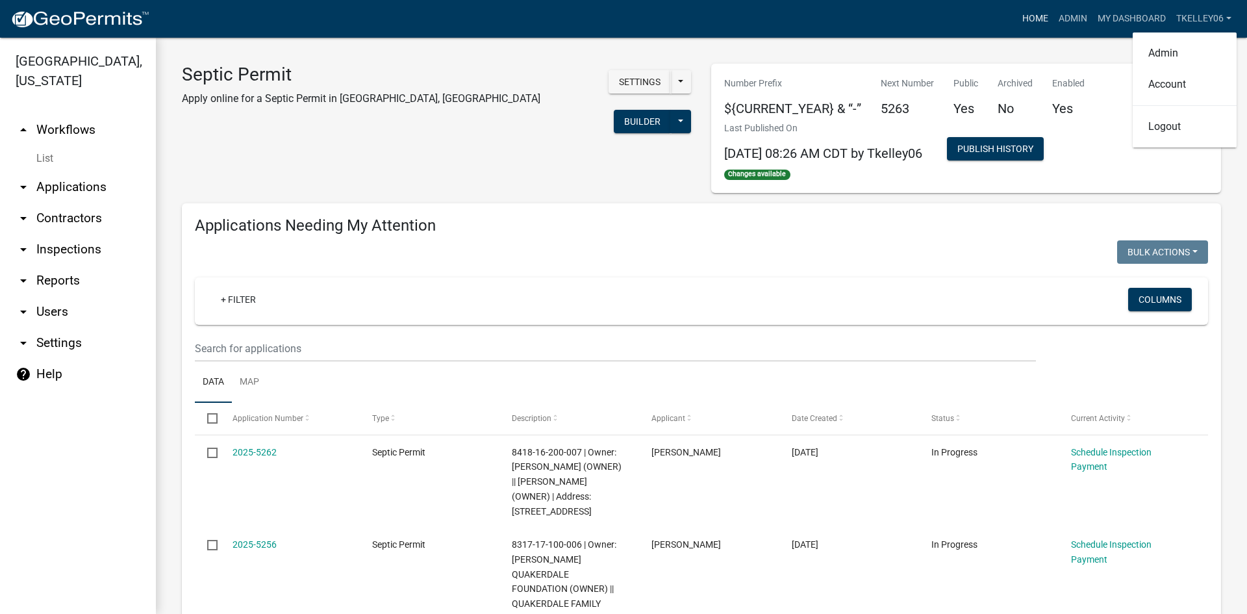
click at [1030, 16] on link "Home" at bounding box center [1035, 18] width 36 height 25
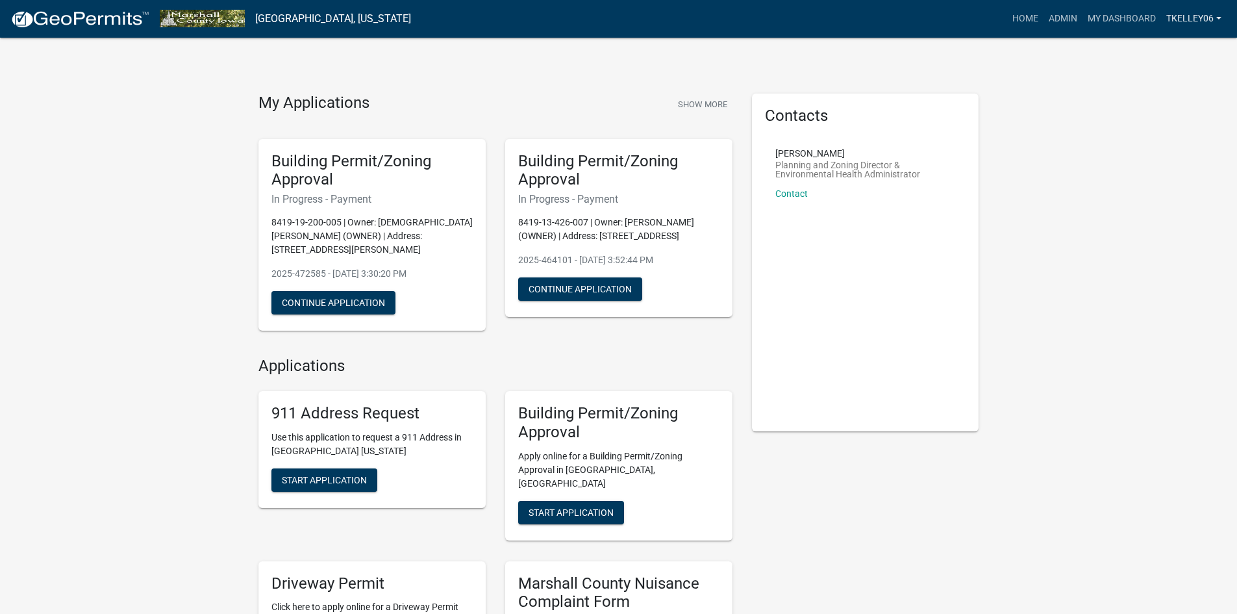
click at [1187, 16] on link "Tkelley06" at bounding box center [1194, 18] width 66 height 25
click at [97, 18] on img at bounding box center [79, 19] width 139 height 19
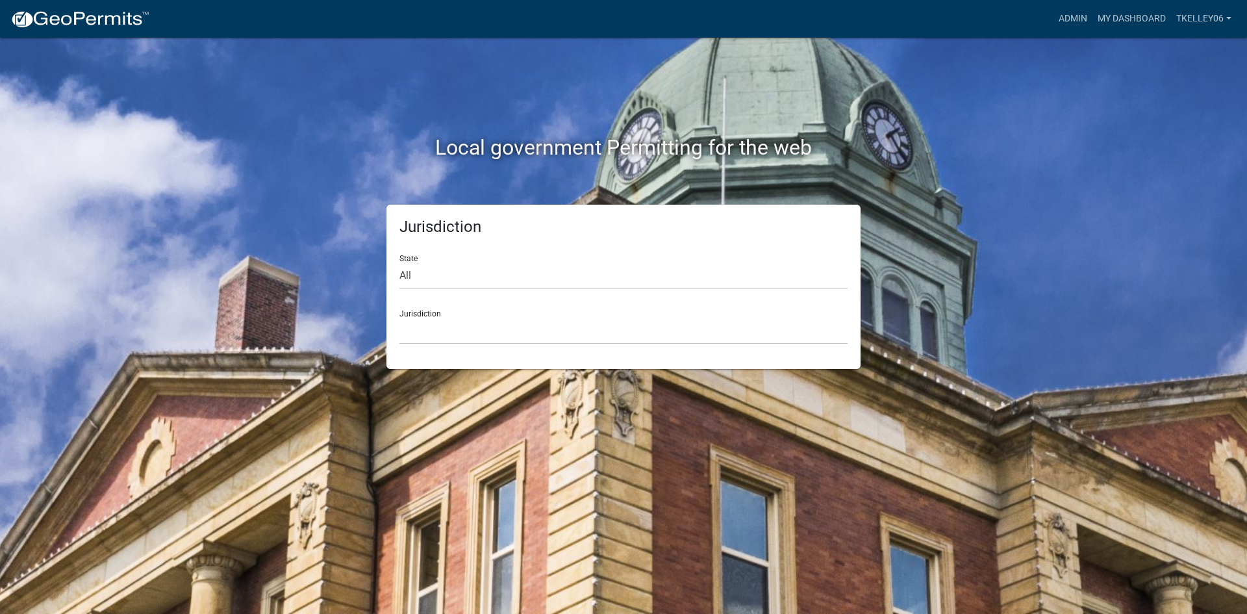
click at [70, 18] on img at bounding box center [79, 19] width 139 height 19
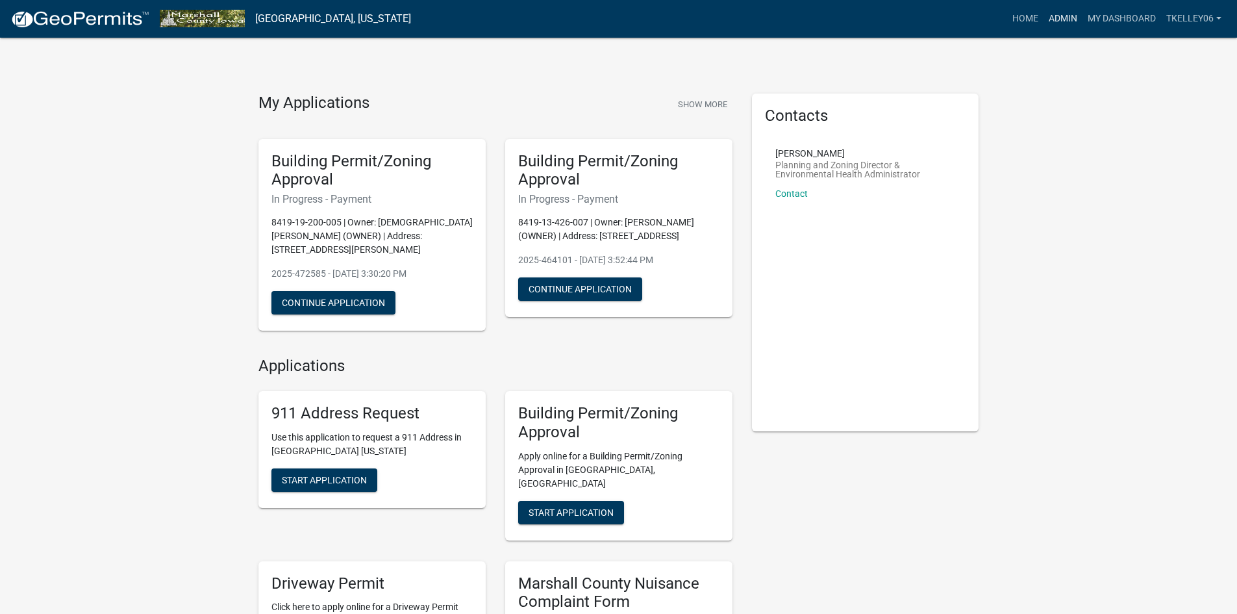
click at [1064, 10] on link "Admin" at bounding box center [1063, 18] width 39 height 25
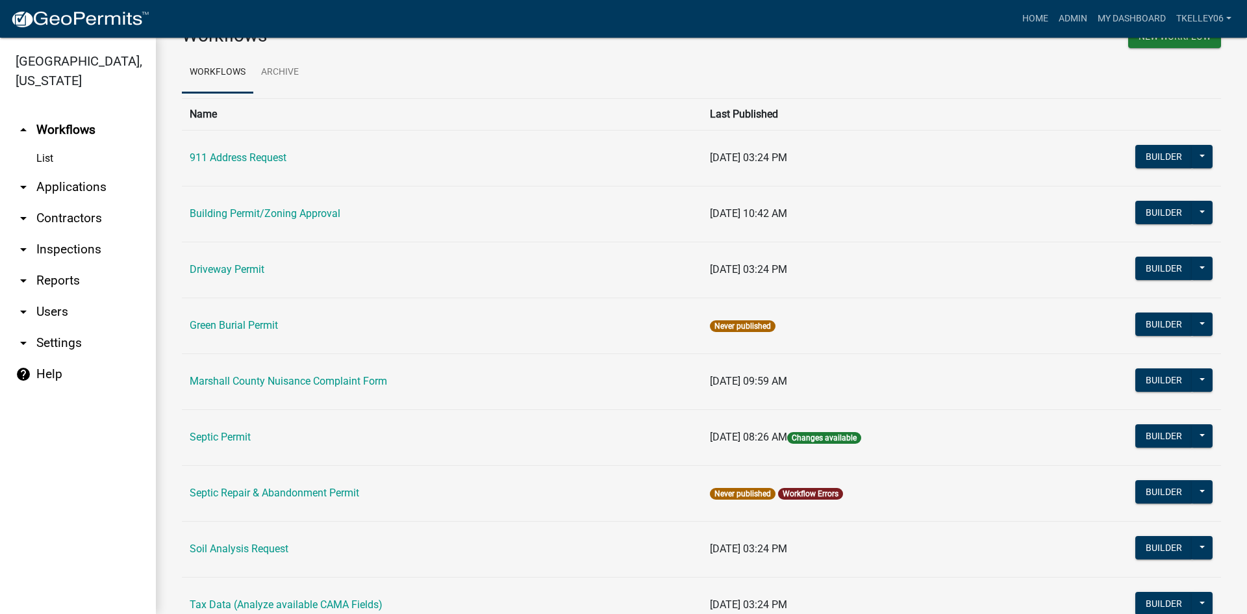
scroll to position [65, 0]
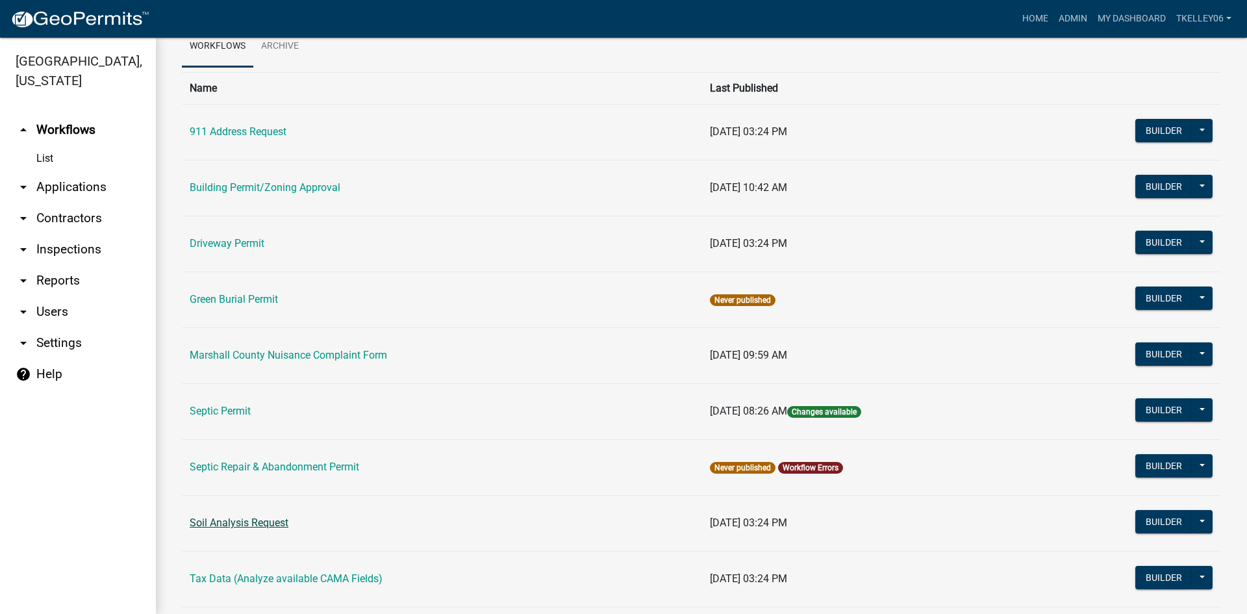
click at [227, 525] on link "Soil Analysis Request" at bounding box center [239, 522] width 99 height 12
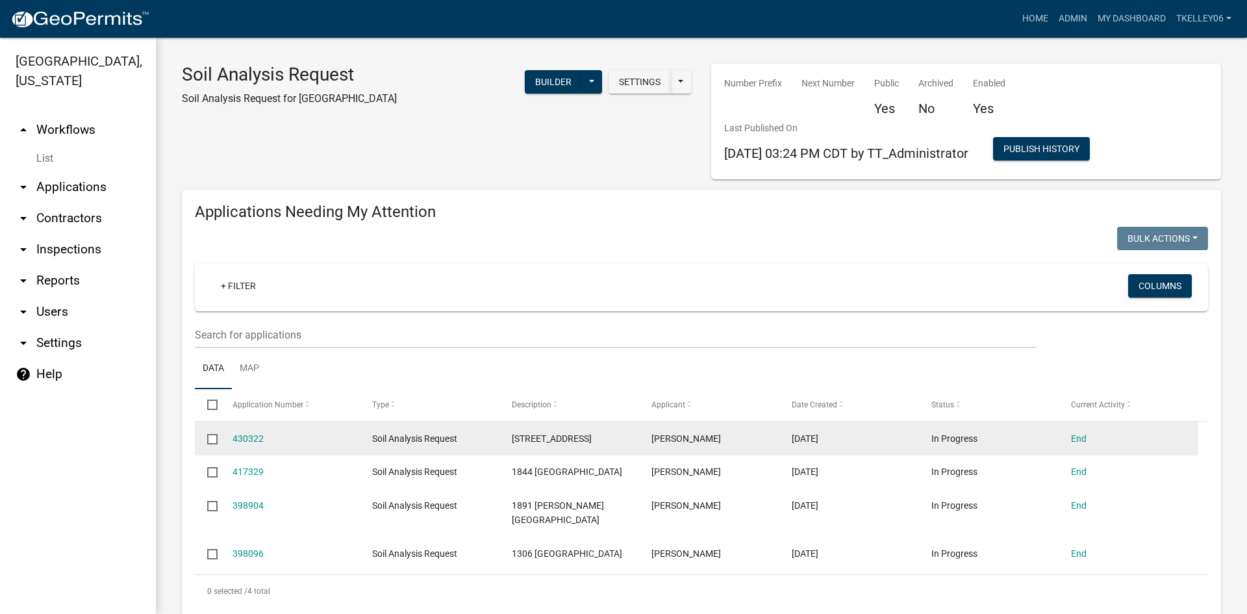
select select "3: 100"
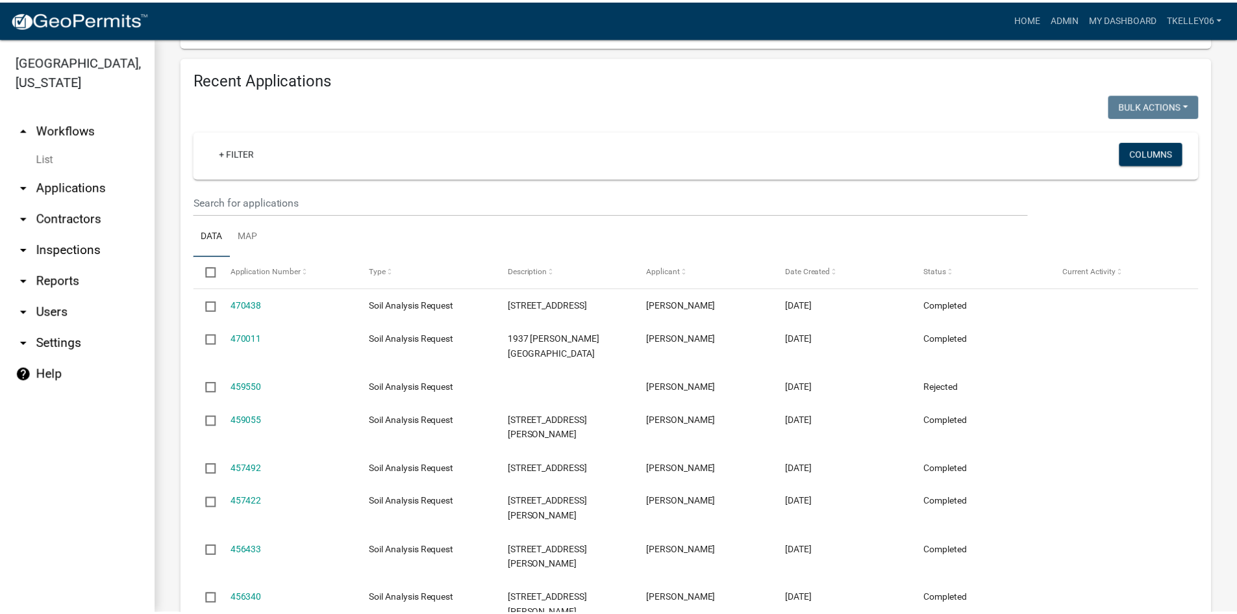
scroll to position [585, 0]
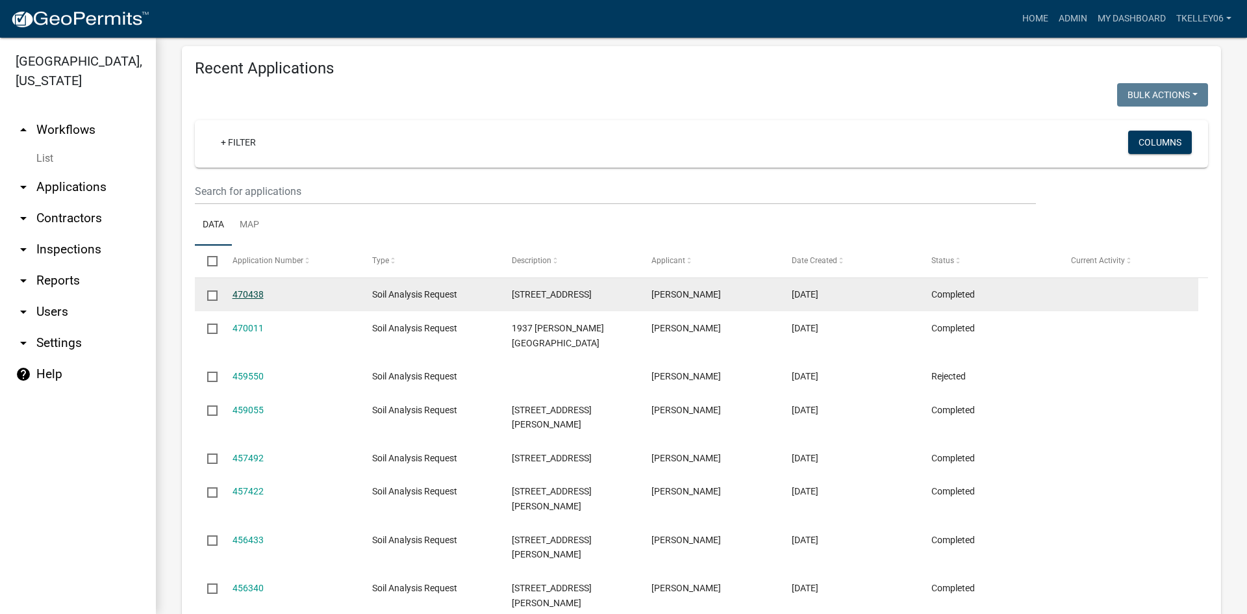
click at [245, 289] on link "470438" at bounding box center [248, 294] width 31 height 10
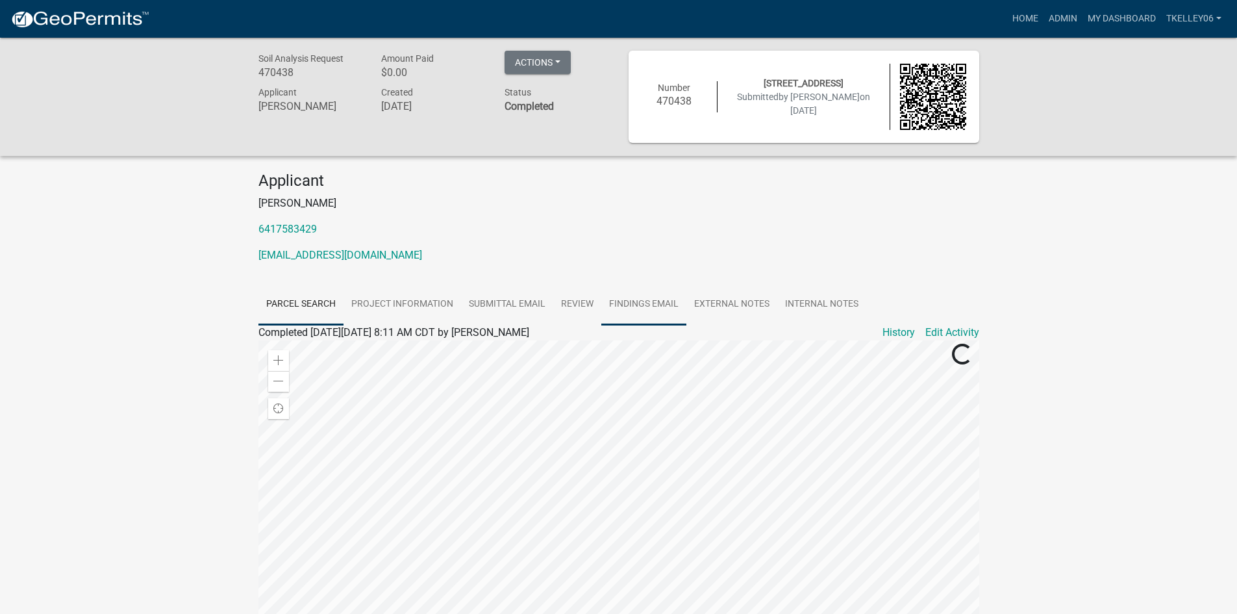
click at [634, 305] on link "Findings Email" at bounding box center [643, 305] width 85 height 42
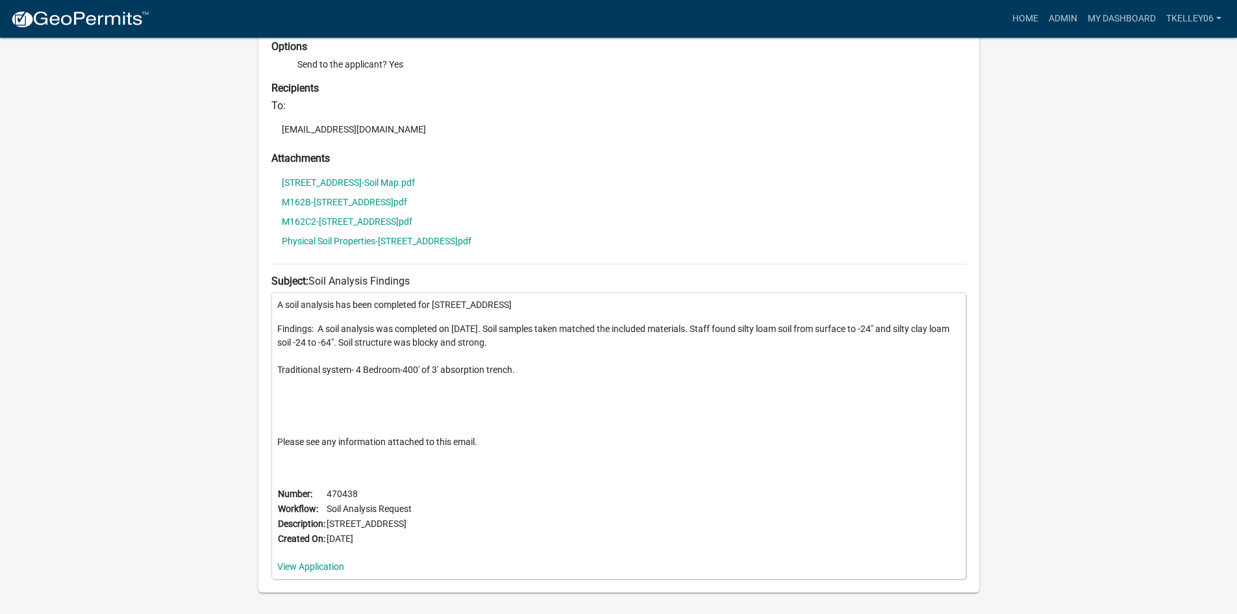
scroll to position [364, 0]
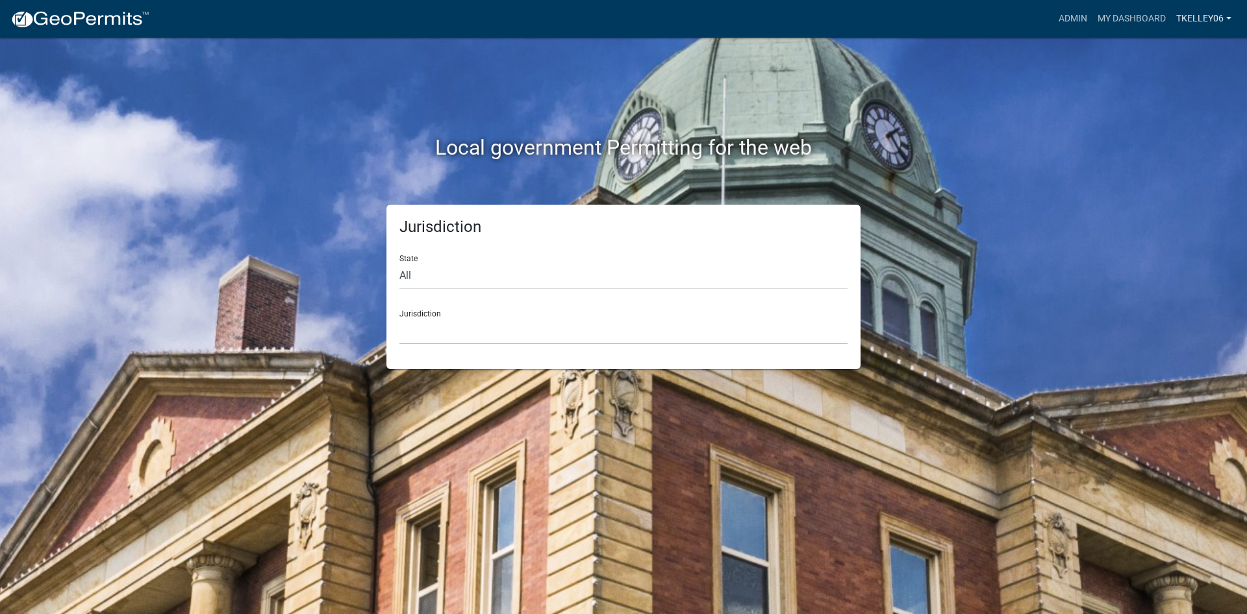
click at [1190, 17] on link "Tkelley06" at bounding box center [1204, 18] width 66 height 25
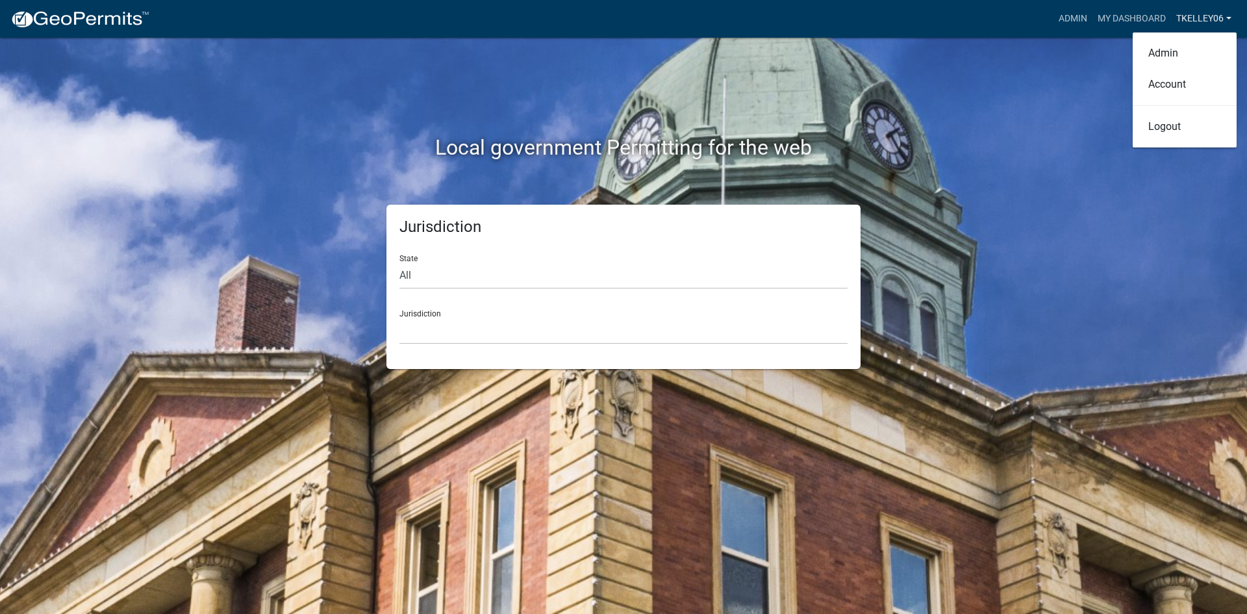
click at [1190, 17] on link "Tkelley06" at bounding box center [1204, 18] width 66 height 25
